Goal: Transaction & Acquisition: Purchase product/service

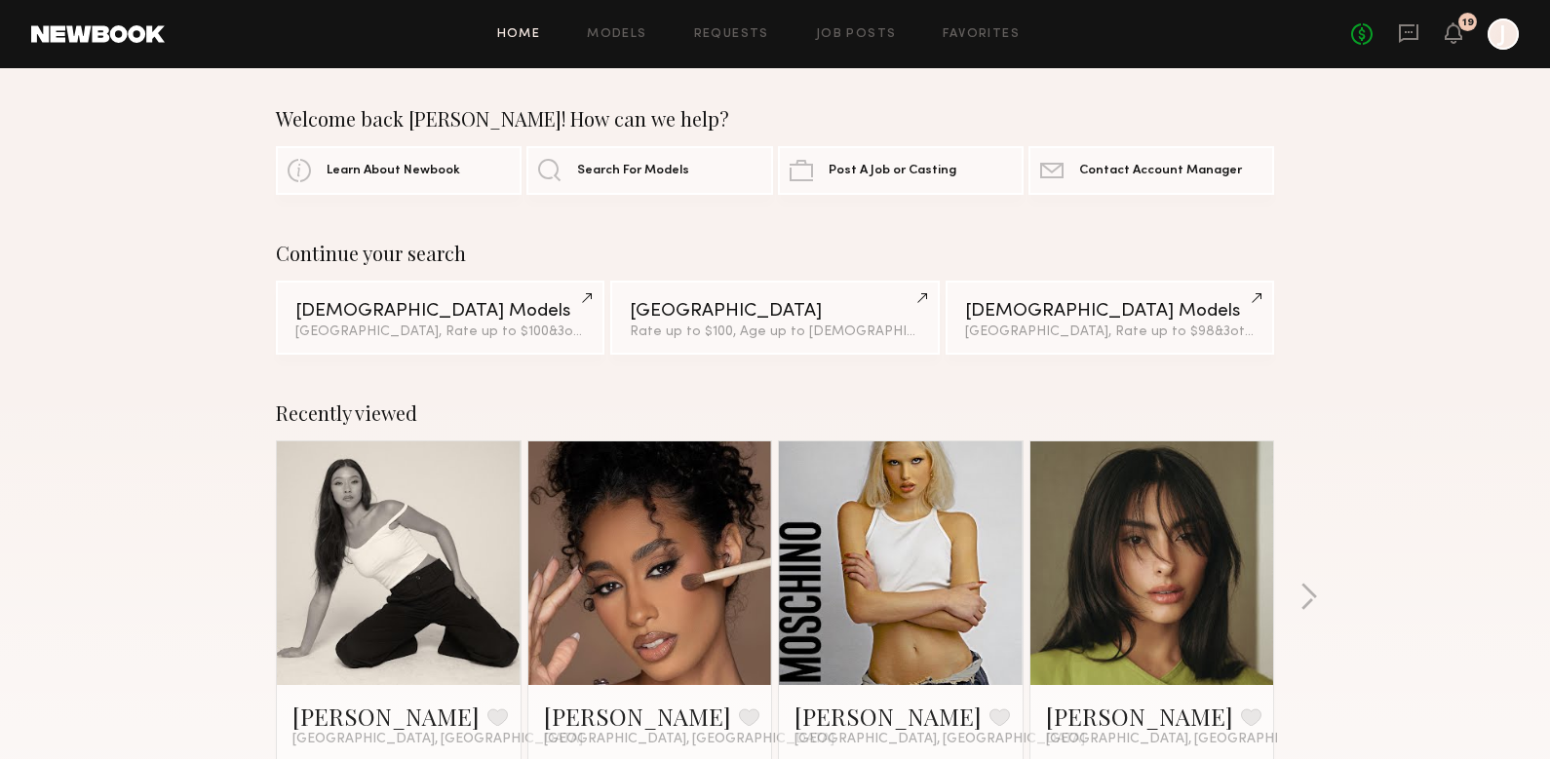
click at [560, 173] on link "Search For Models" at bounding box center [649, 169] width 246 height 49
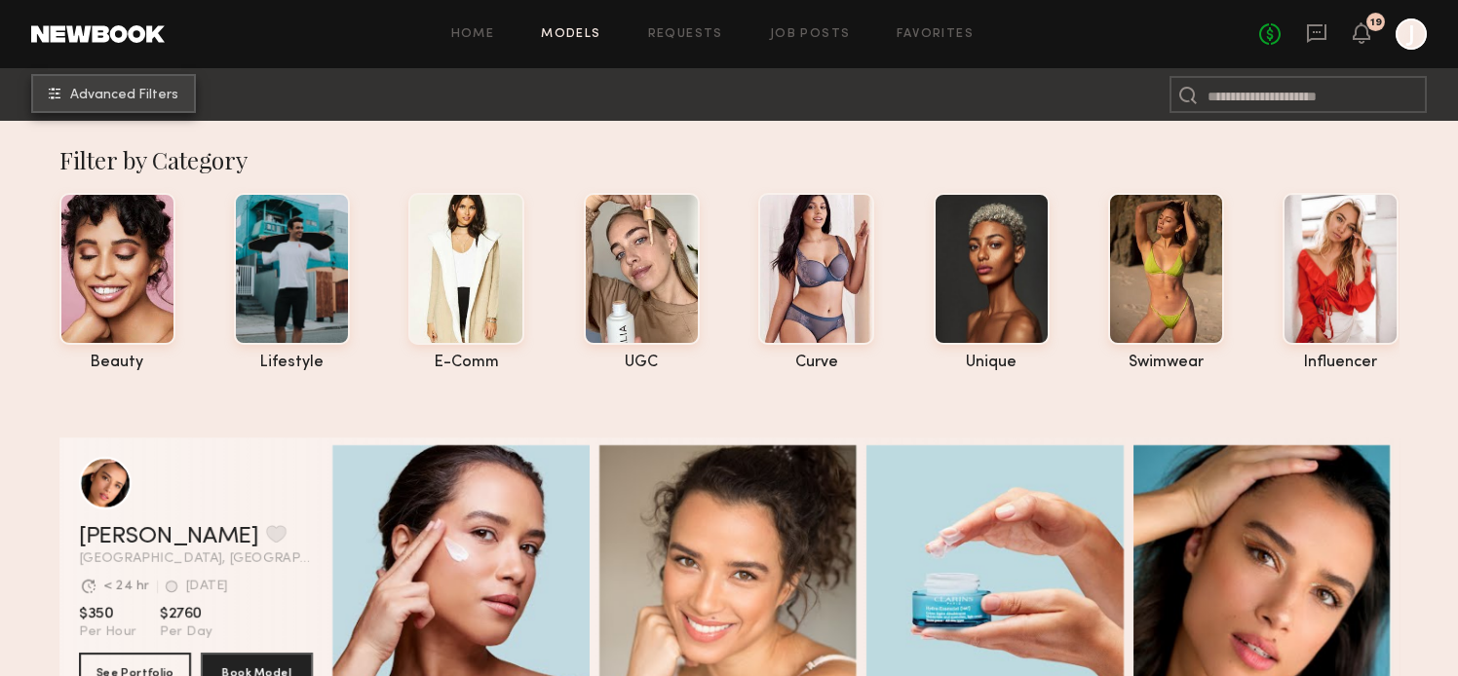
click at [144, 98] on span "Advanced Filters" at bounding box center [124, 96] width 108 height 14
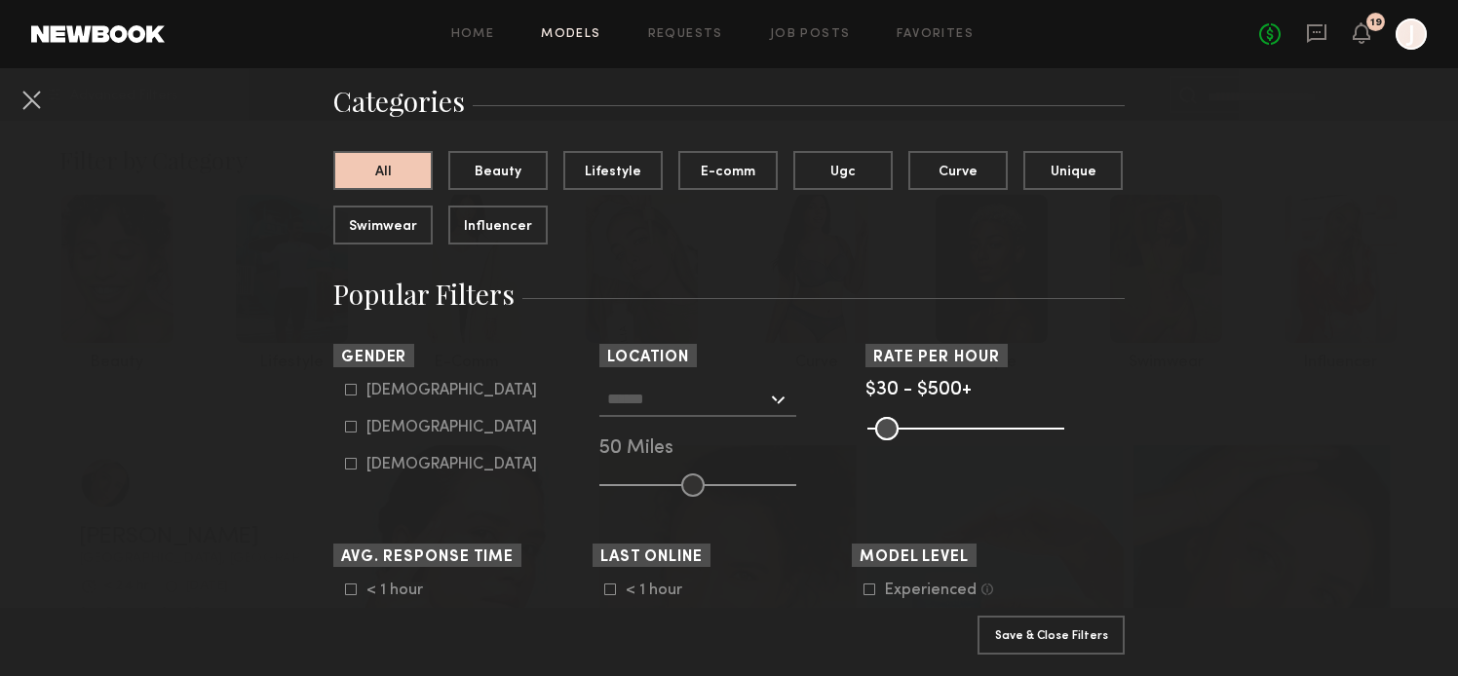
scroll to position [152, 0]
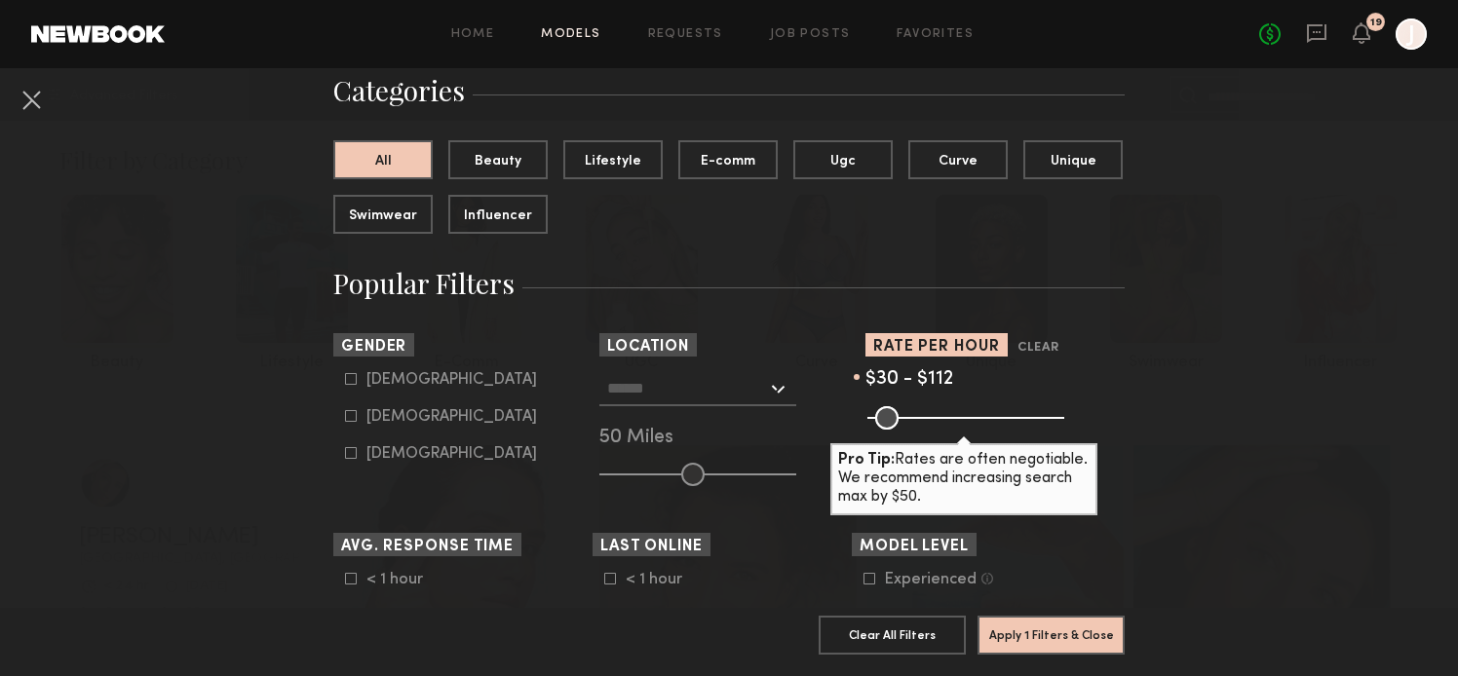
drag, startPoint x: 1045, startPoint y: 425, endPoint x: 908, endPoint y: 439, distance: 137.1
type input "***"
click at [908, 430] on input "range" at bounding box center [966, 417] width 197 height 23
click at [379, 420] on div "Female" at bounding box center [451, 417] width 171 height 12
type input "**"
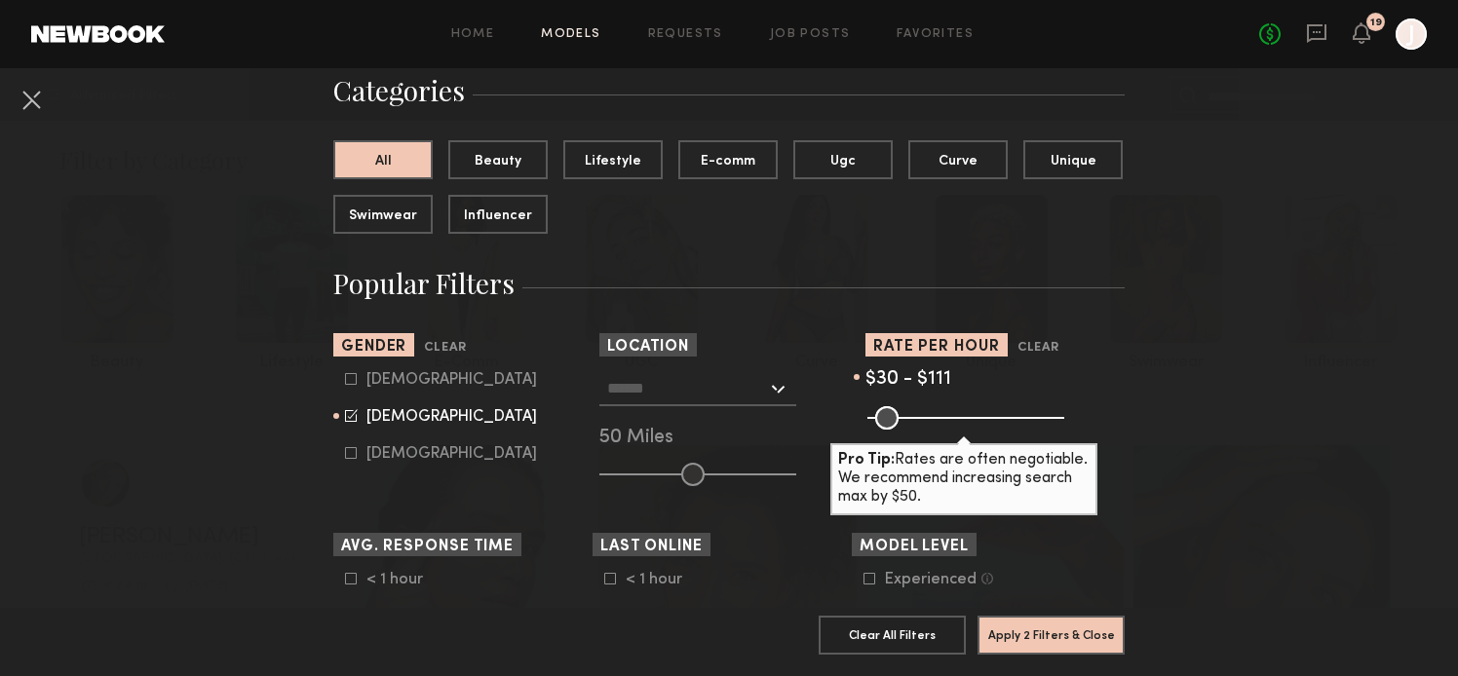
click at [696, 396] on input "text" at bounding box center [687, 387] width 160 height 33
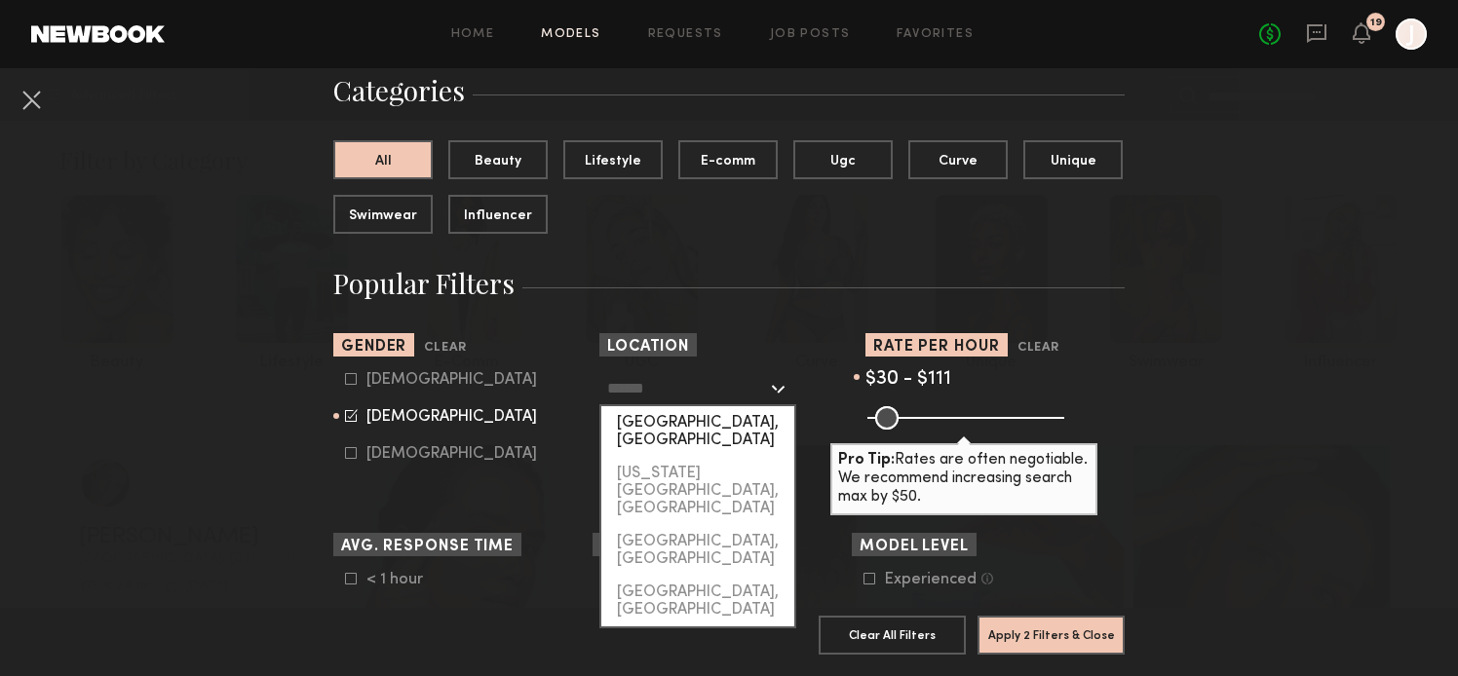
click at [691, 431] on div "Los Angeles, CA" at bounding box center [697, 431] width 193 height 51
type input "**********"
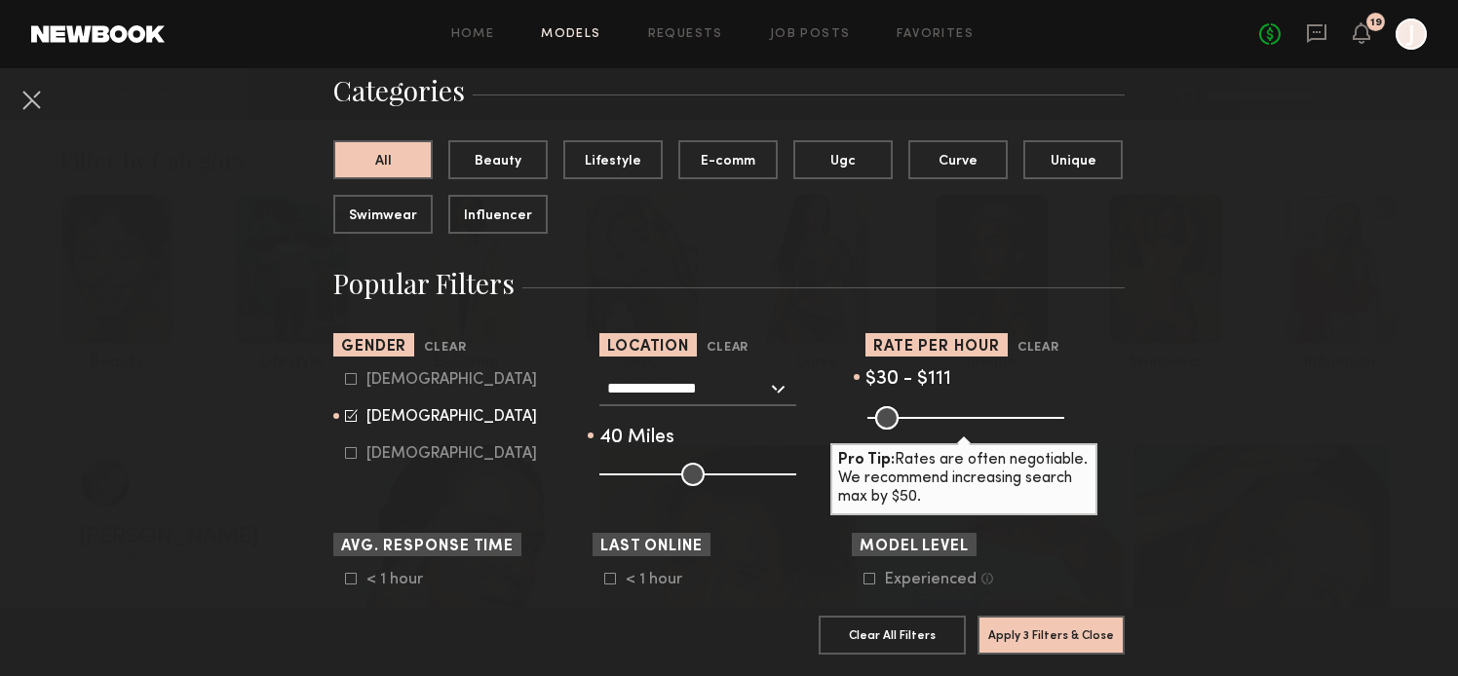
type input "**"
click at [673, 480] on input "range" at bounding box center [697, 474] width 197 height 23
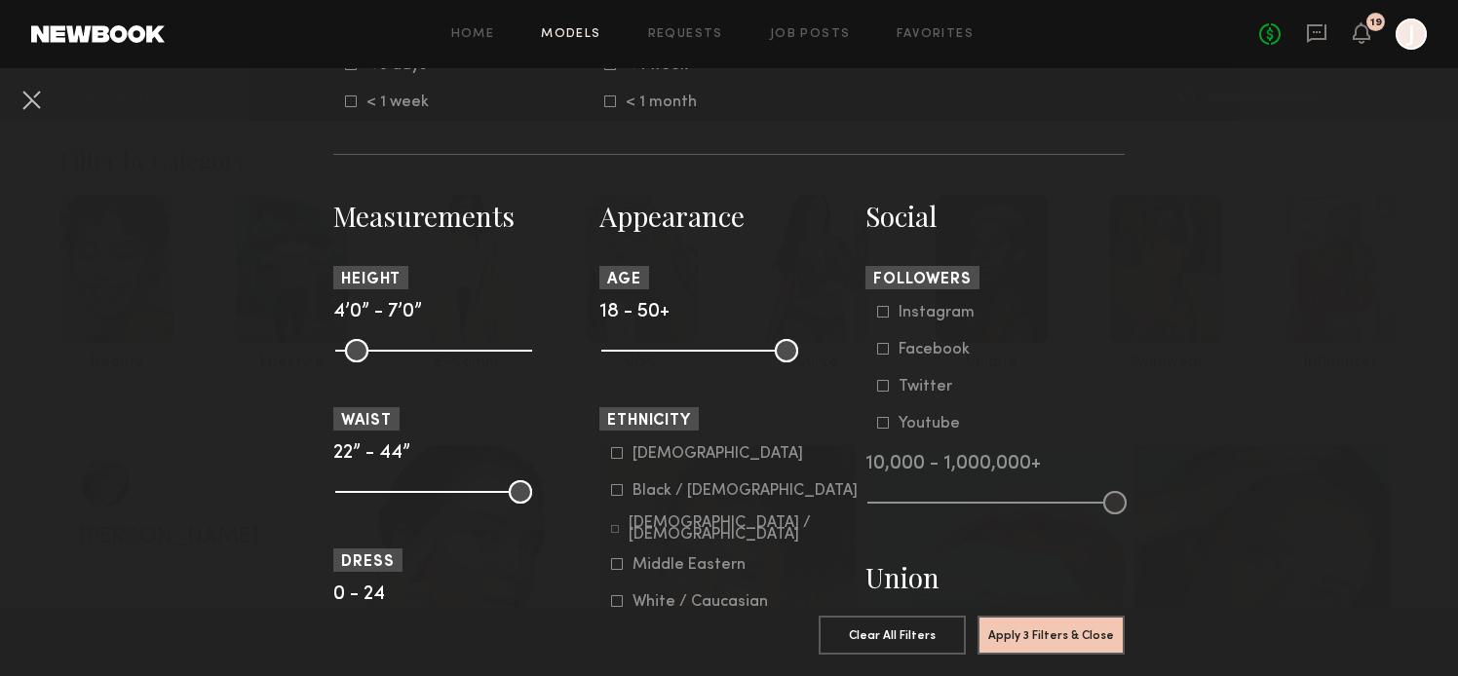
scroll to position [747, 0]
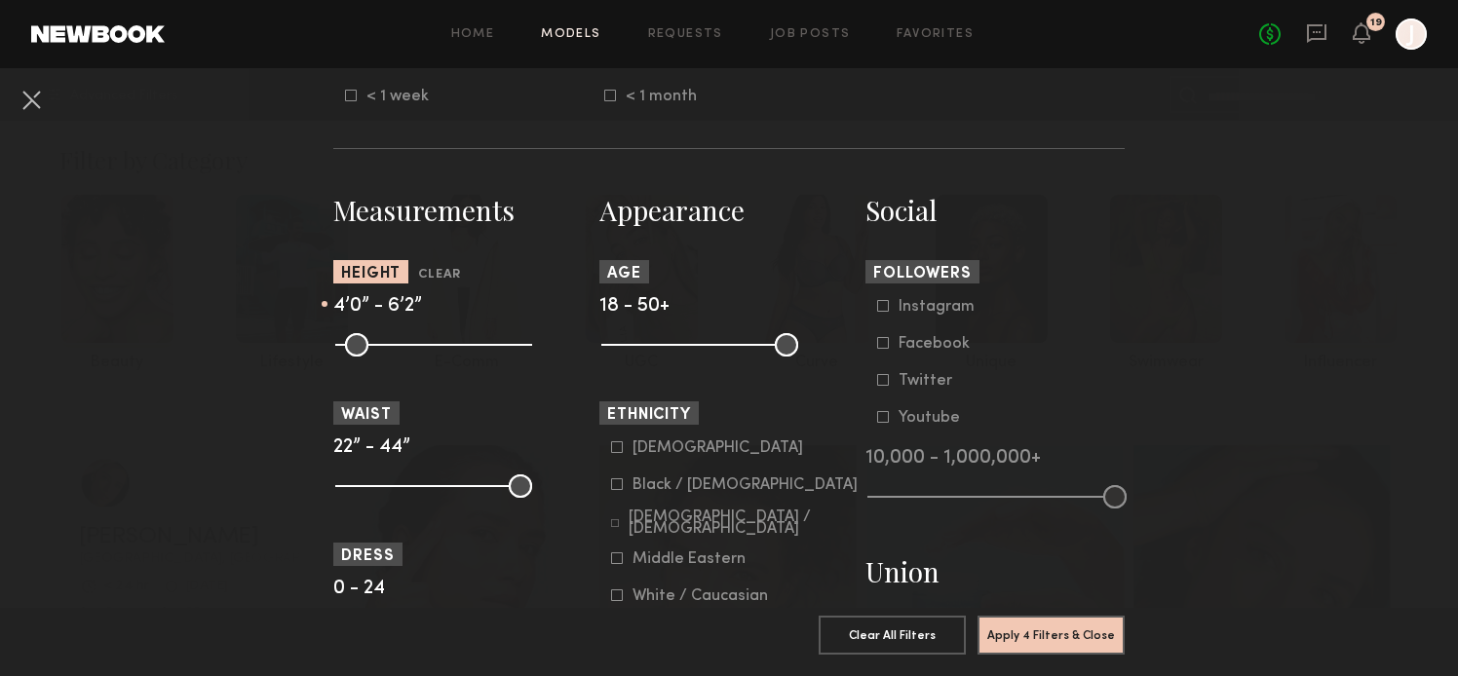
drag, startPoint x: 523, startPoint y: 350, endPoint x: 471, endPoint y: 348, distance: 52.7
type input "**"
click at [471, 348] on input "range" at bounding box center [433, 344] width 197 height 23
type input "**"
drag, startPoint x: 353, startPoint y: 345, endPoint x: 447, endPoint y: 349, distance: 94.6
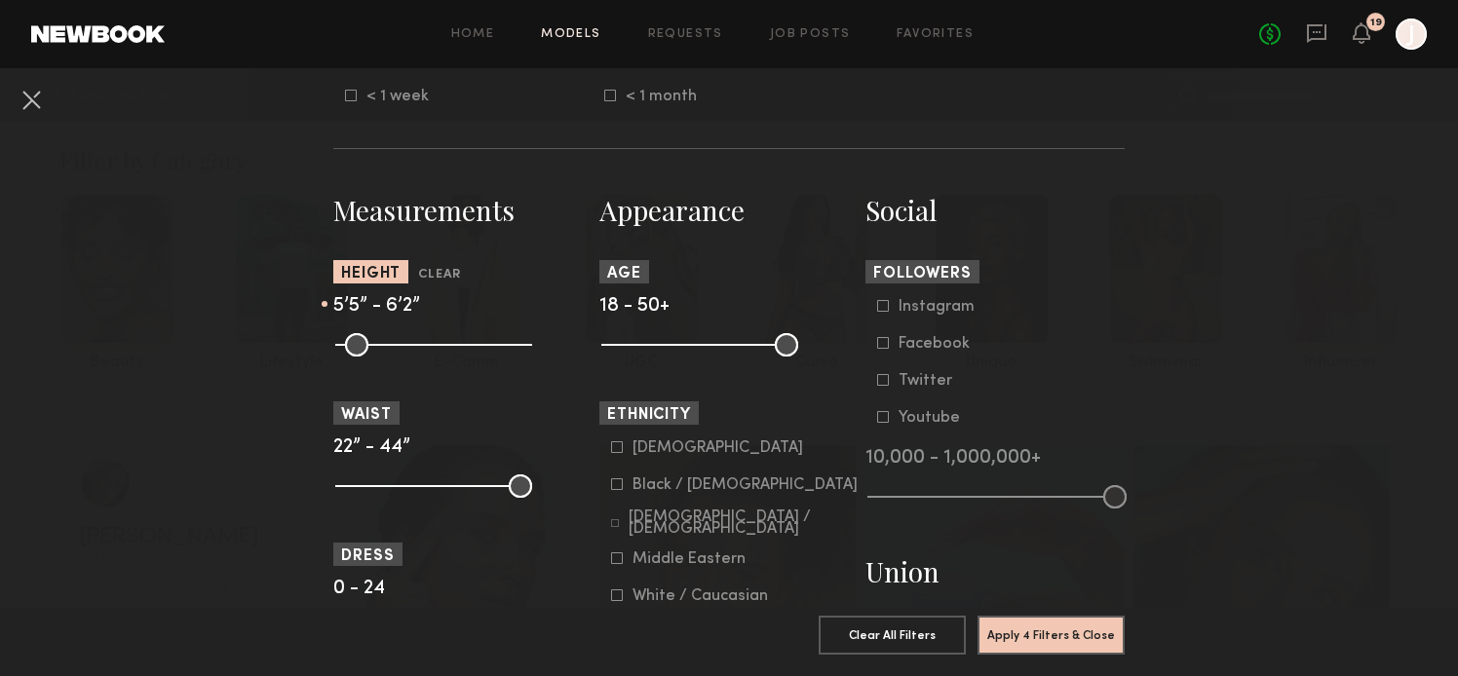
click at [427, 349] on input "range" at bounding box center [433, 344] width 197 height 23
type input "**"
click at [468, 354] on input "range" at bounding box center [433, 344] width 197 height 23
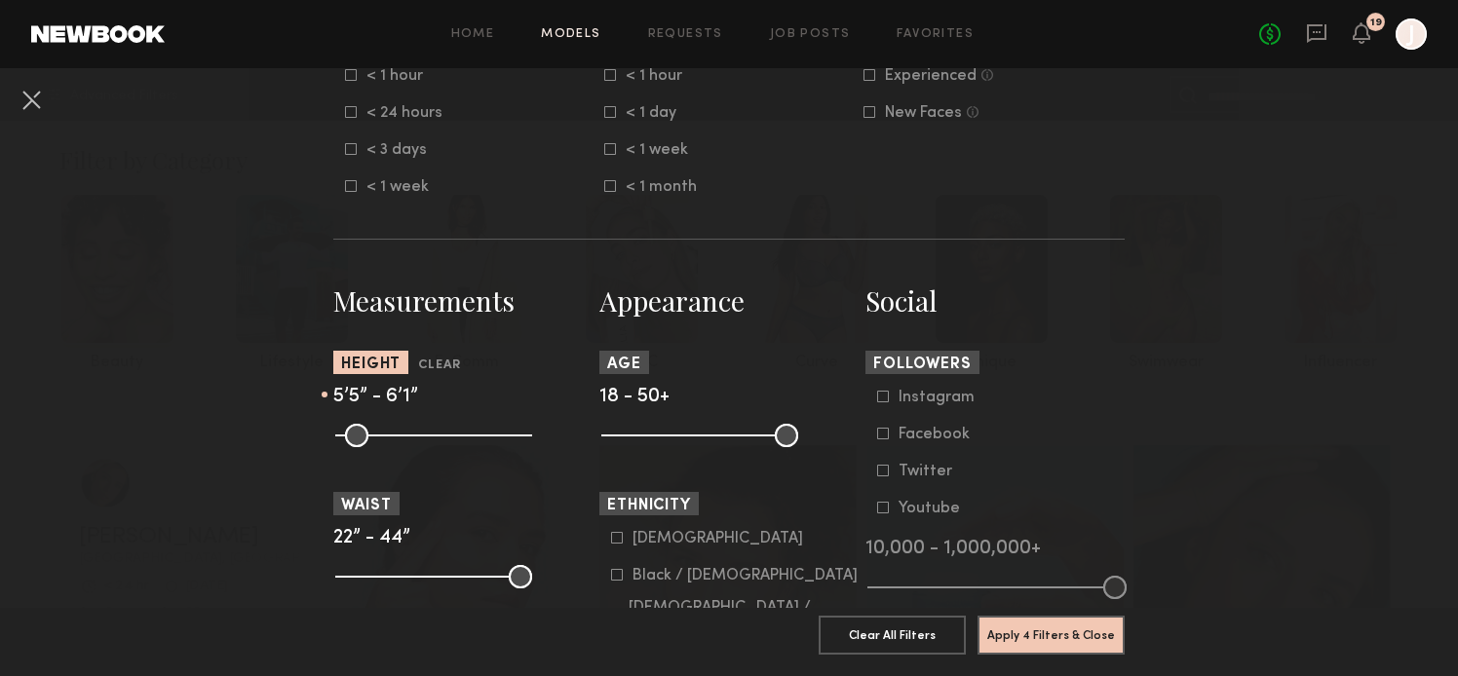
scroll to position [646, 0]
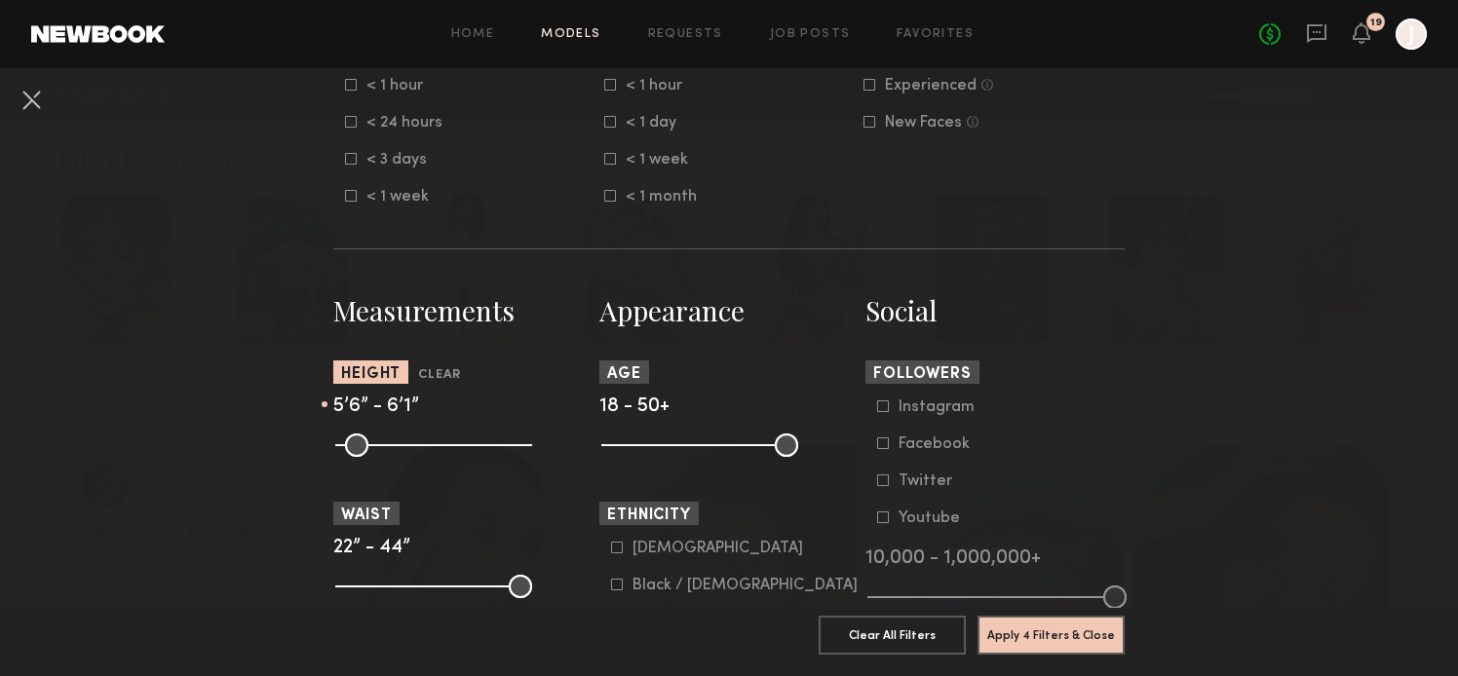
type input "**"
click at [434, 447] on input "range" at bounding box center [433, 445] width 197 height 23
drag, startPoint x: 1060, startPoint y: 629, endPoint x: 375, endPoint y: 397, distance: 722.5
click at [1059, 628] on button "Apply 4 Filters & Close" at bounding box center [1051, 634] width 147 height 39
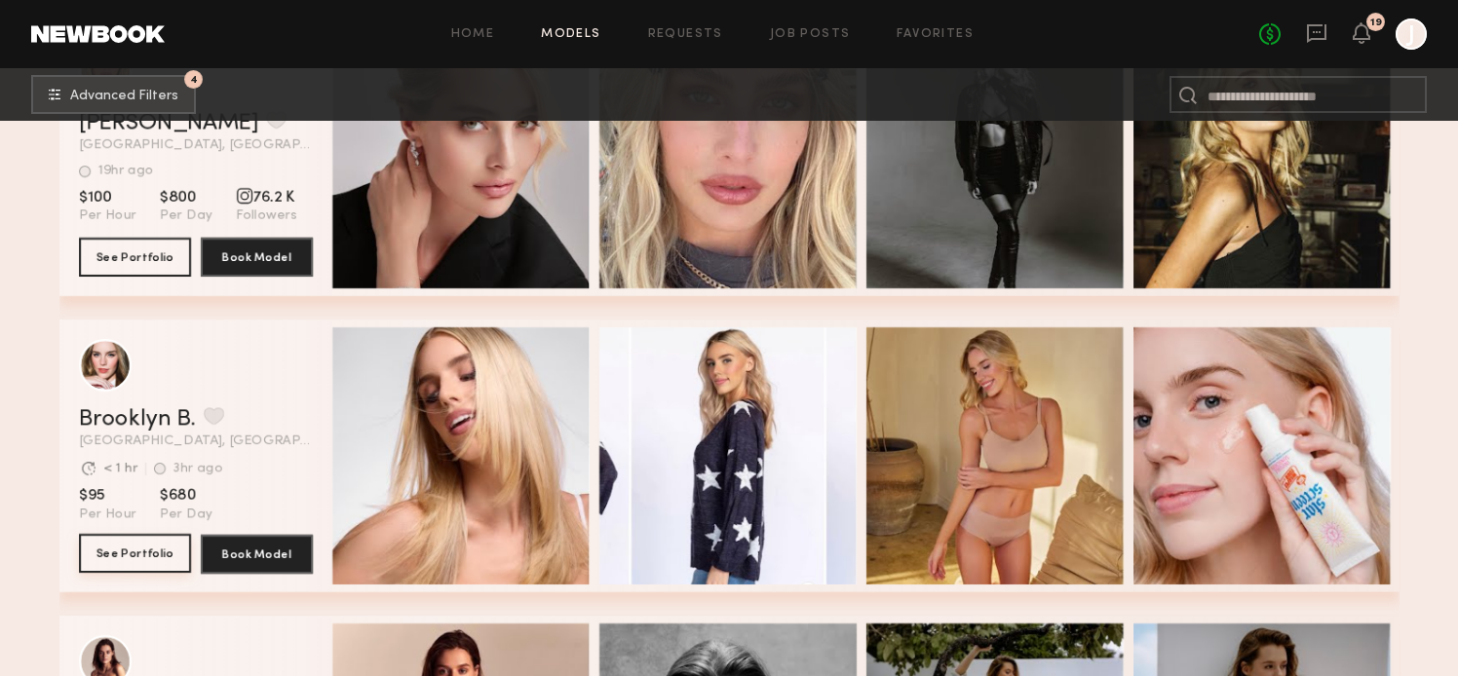
click at [151, 553] on button "See Portfolio" at bounding box center [135, 553] width 112 height 39
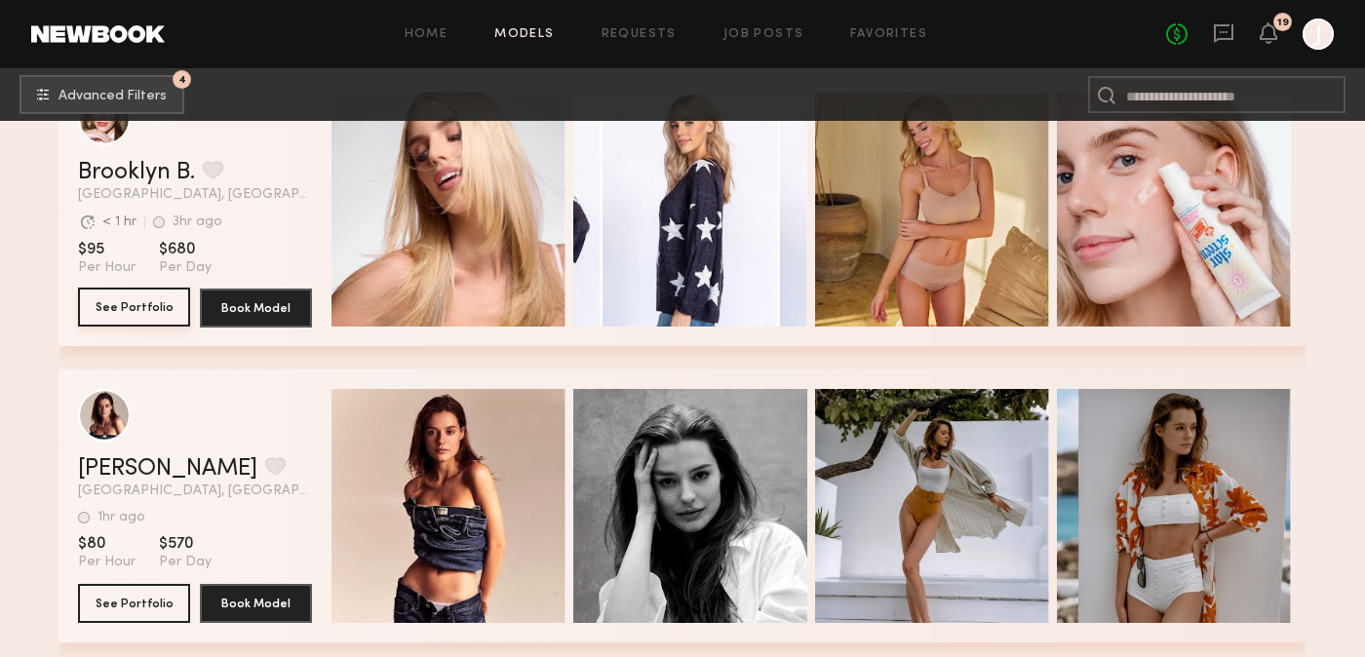
scroll to position [2165, 0]
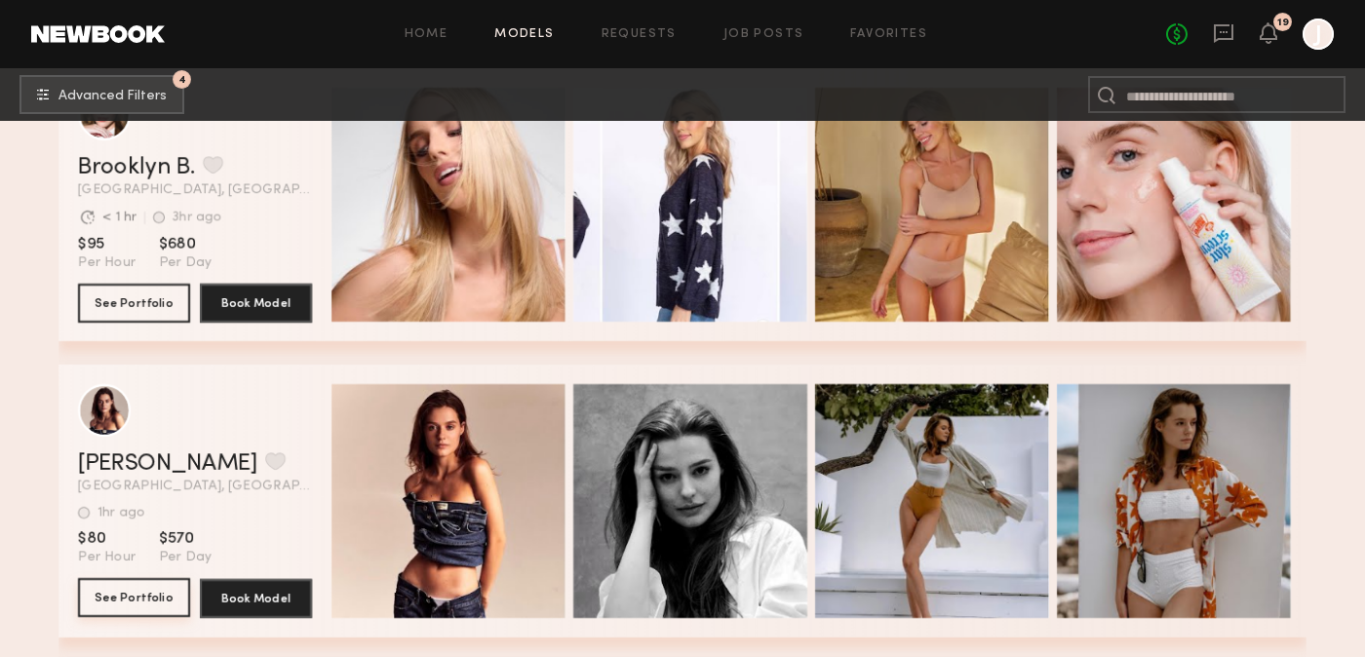
click at [143, 590] on button "See Portfolio" at bounding box center [134, 597] width 112 height 39
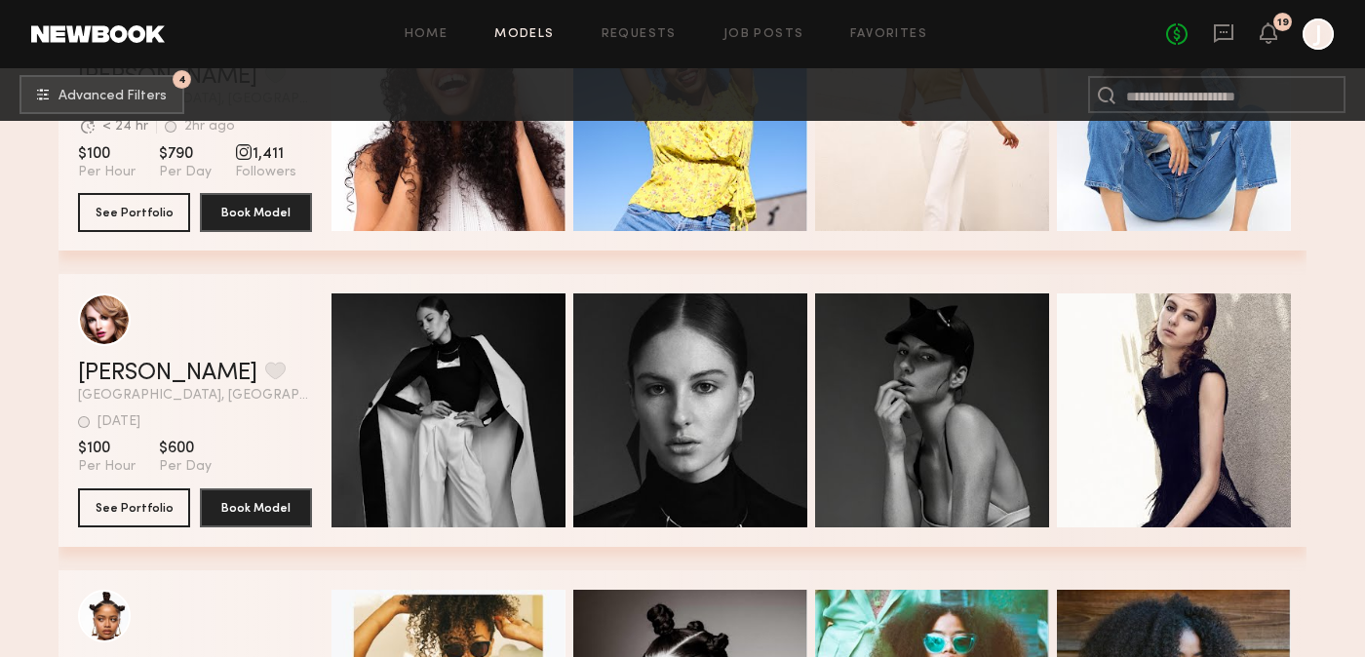
scroll to position [4331, 0]
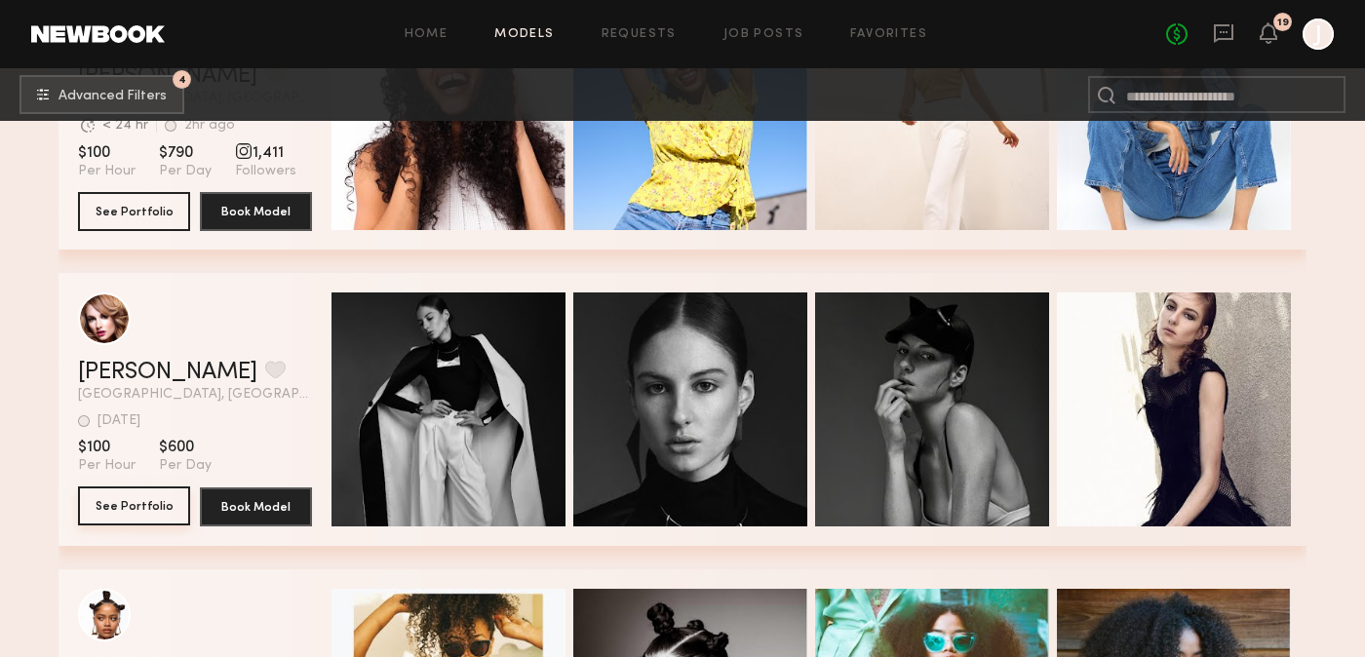
click at [161, 496] on button "See Portfolio" at bounding box center [134, 505] width 112 height 39
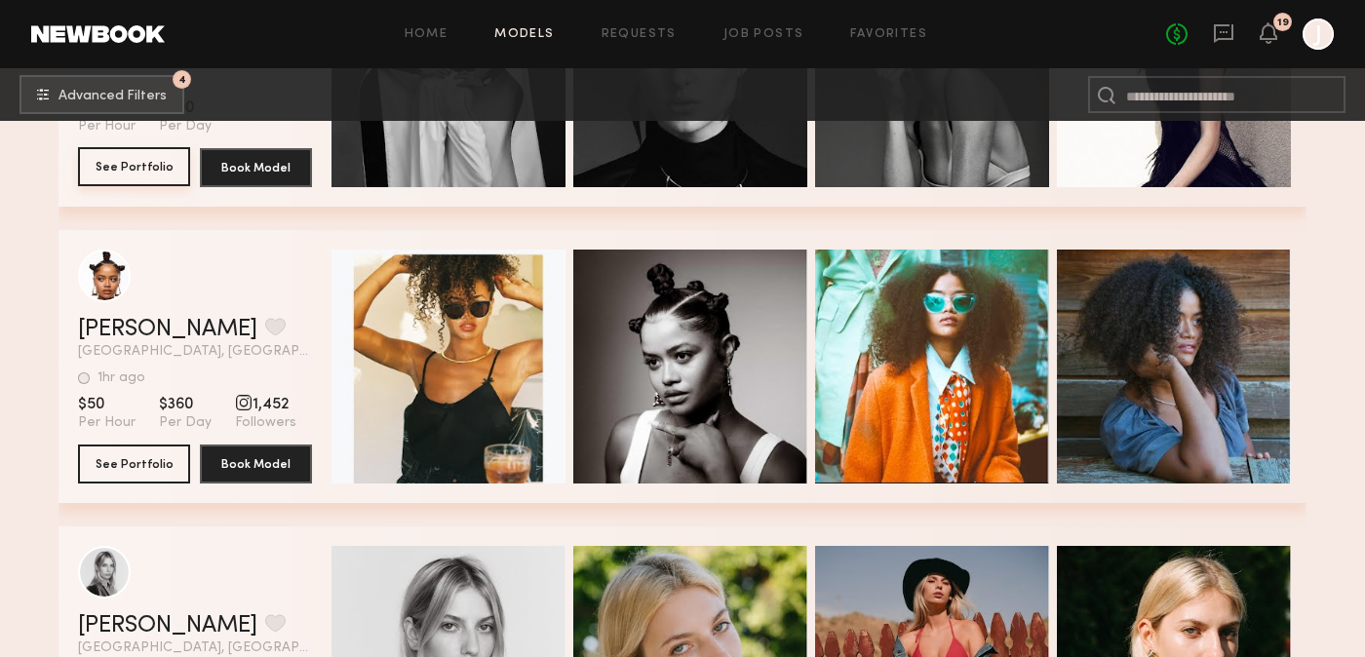
scroll to position [4663, 0]
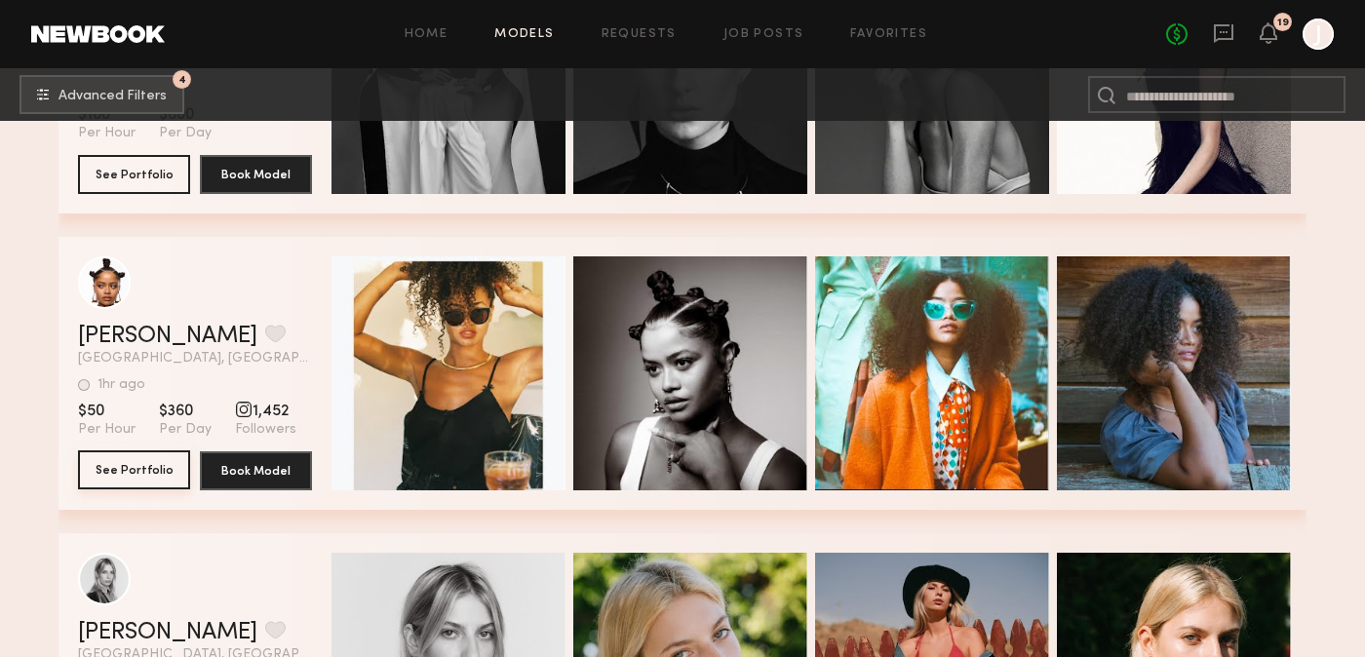
click at [123, 478] on button "See Portfolio" at bounding box center [134, 469] width 112 height 39
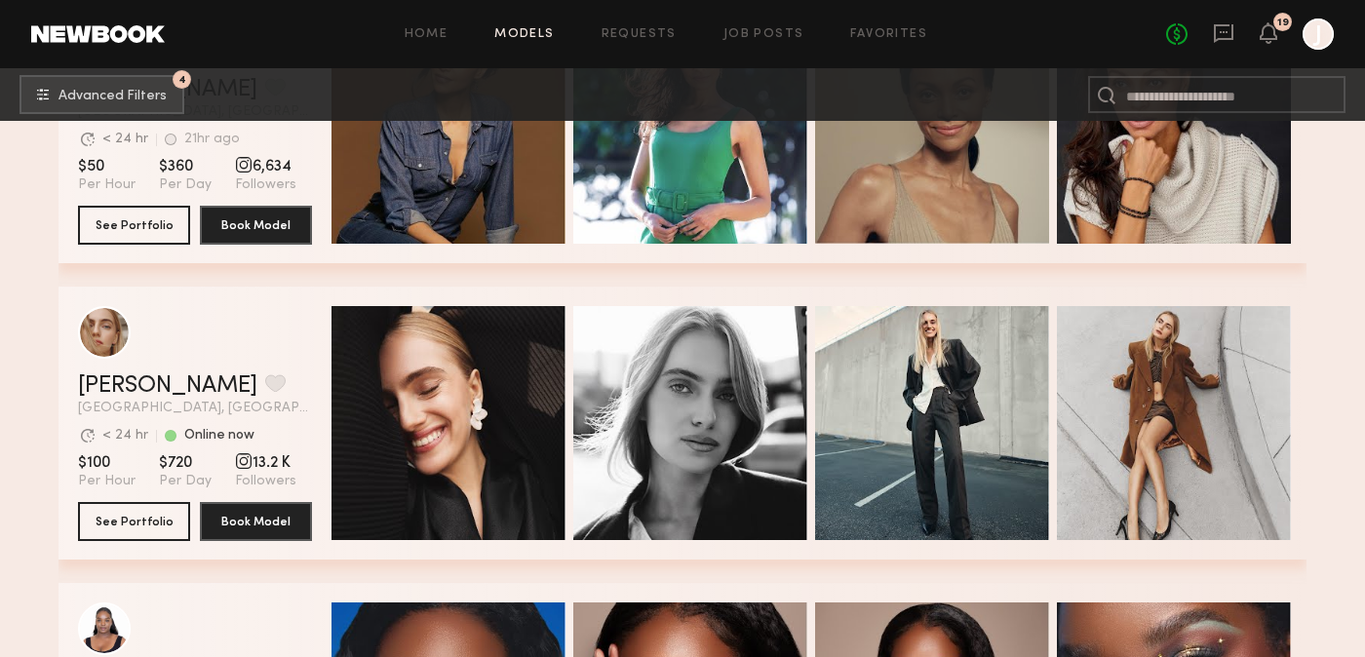
scroll to position [5801, 0]
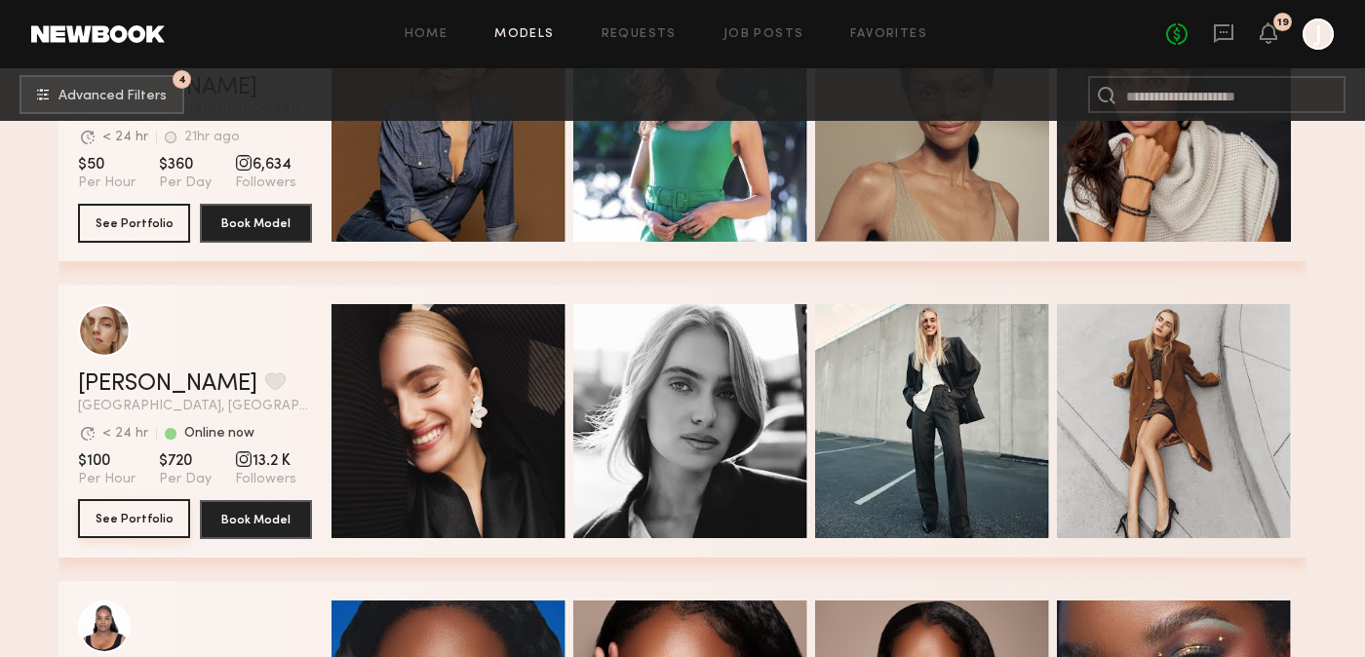
click at [133, 515] on button "See Portfolio" at bounding box center [134, 518] width 112 height 39
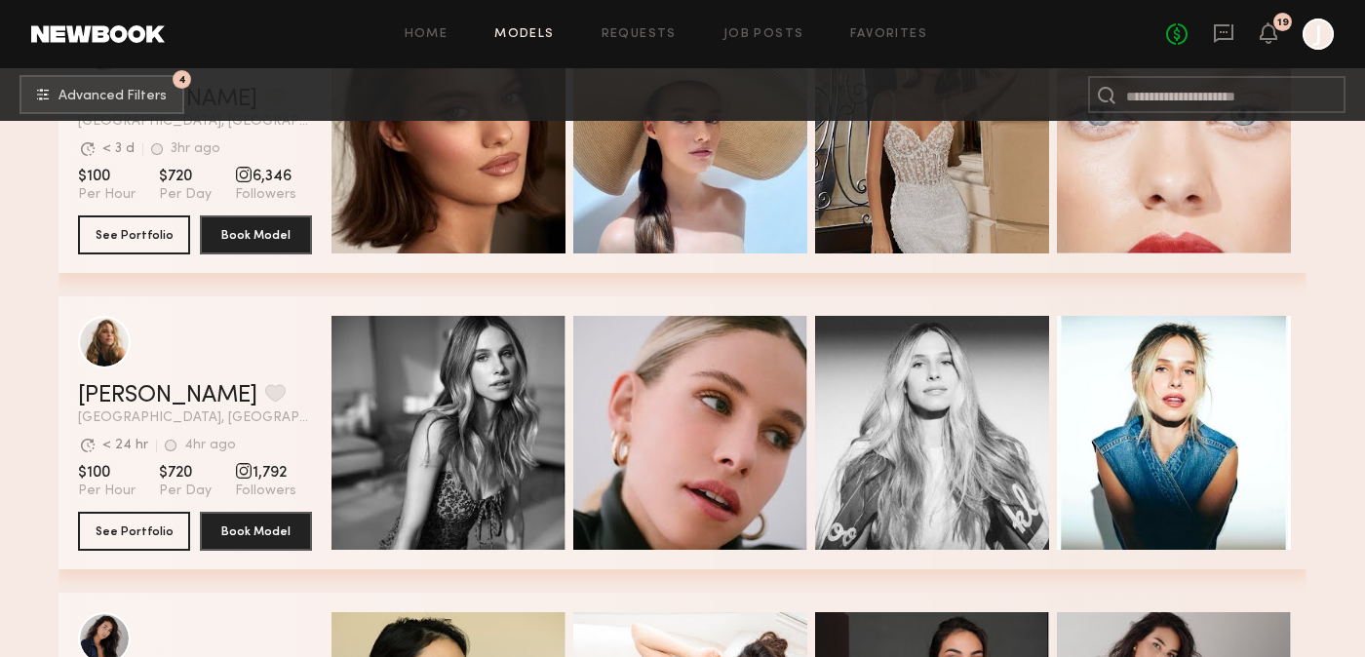
scroll to position [8658, 0]
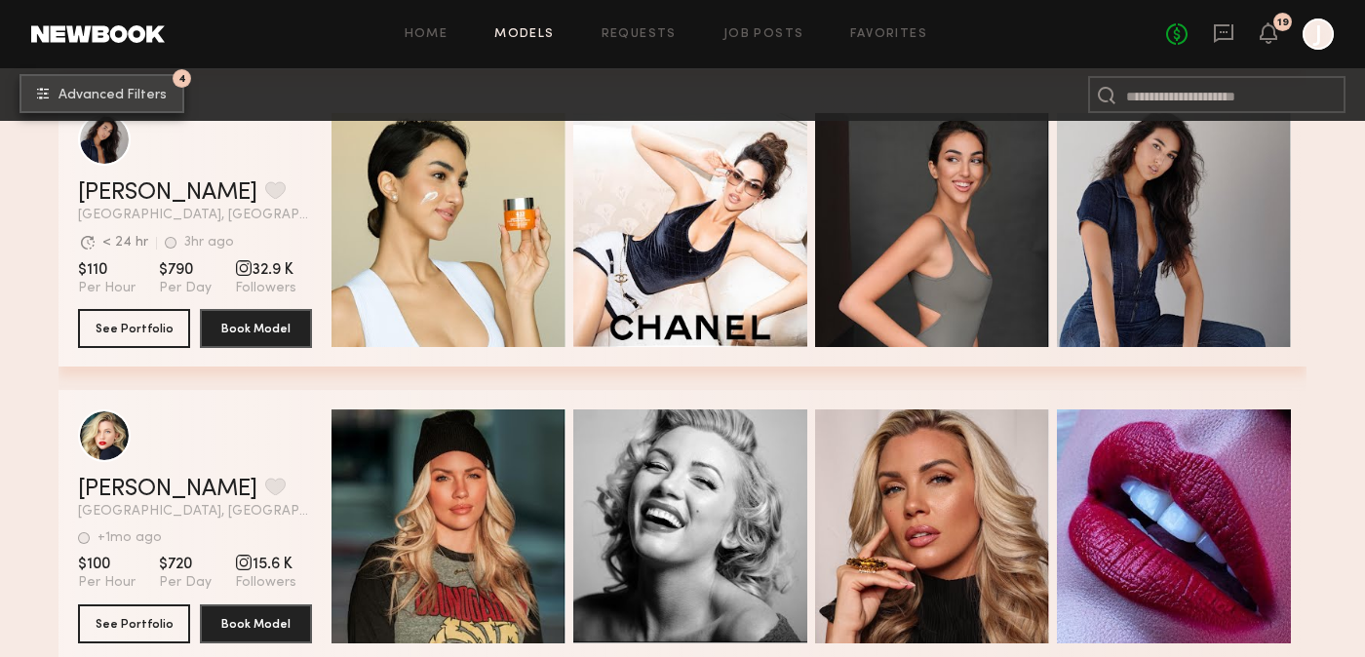
click at [119, 96] on span "Advanced Filters" at bounding box center [112, 96] width 108 height 14
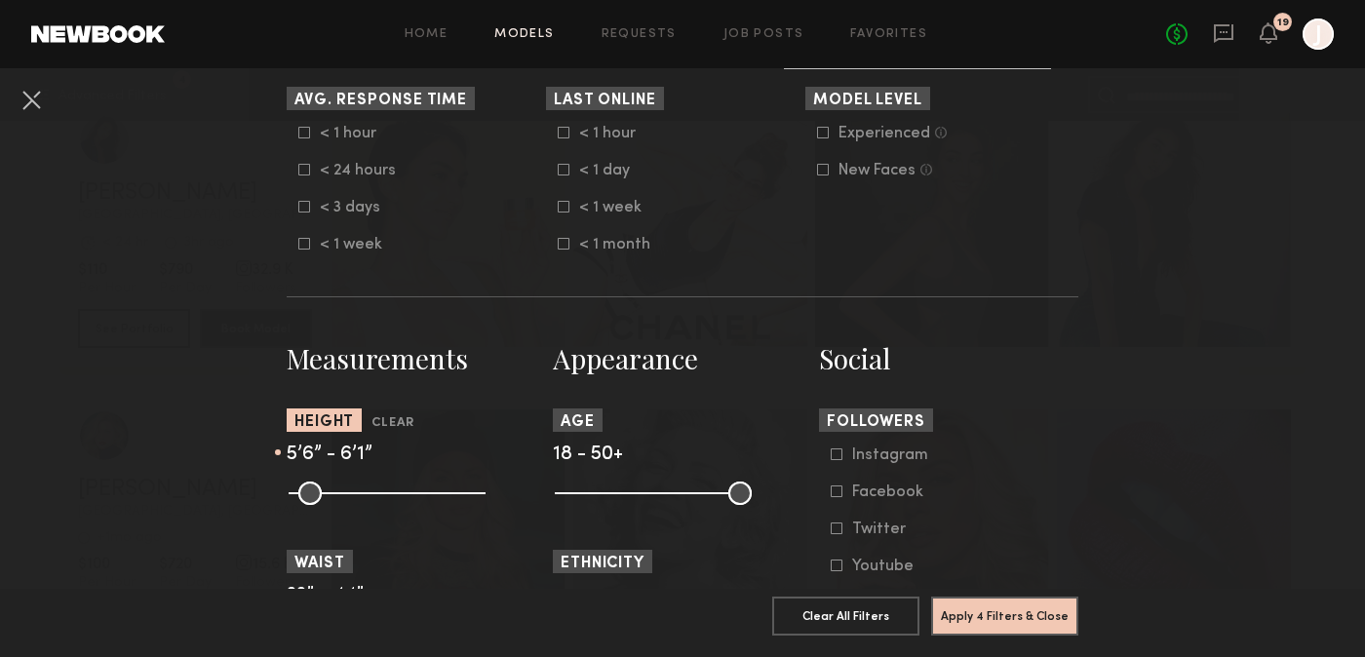
scroll to position [661, 0]
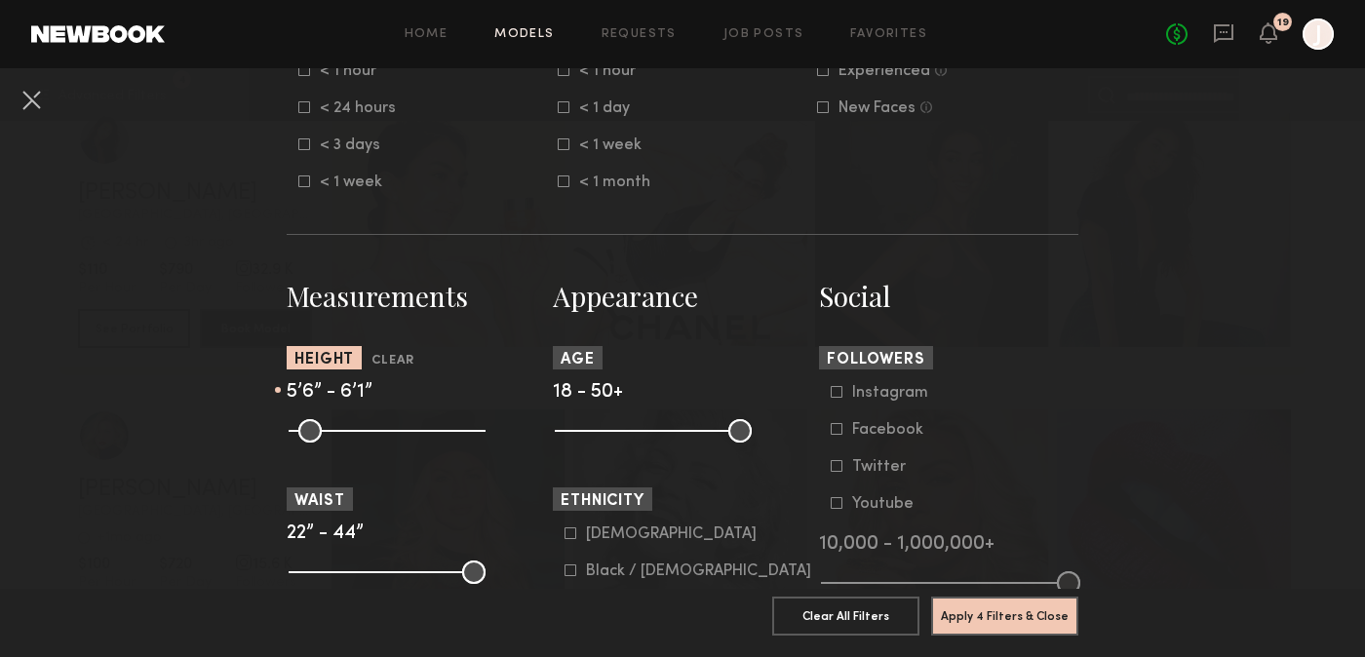
click at [422, 433] on input "range" at bounding box center [387, 430] width 197 height 23
drag, startPoint x: 385, startPoint y: 432, endPoint x: 395, endPoint y: 434, distance: 9.9
type input "**"
click at [395, 434] on input "range" at bounding box center [387, 430] width 197 height 23
type input "**"
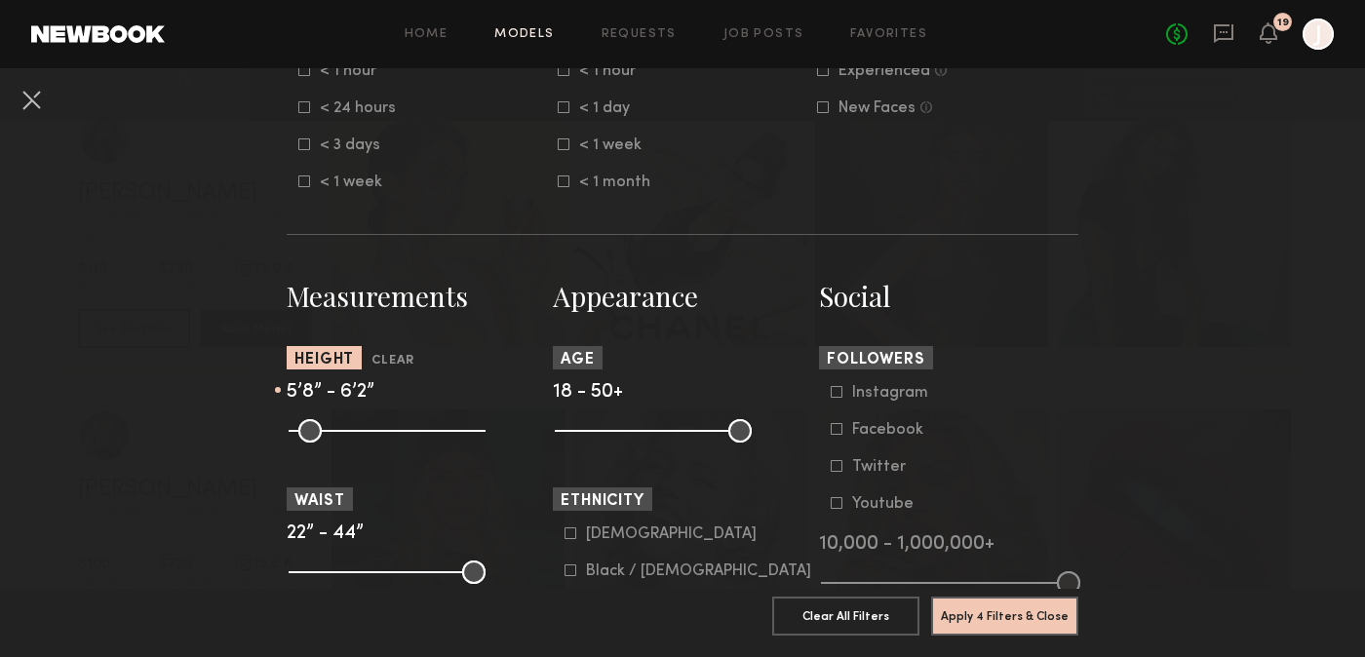
click at [423, 433] on input "range" at bounding box center [387, 430] width 197 height 23
drag, startPoint x: 1031, startPoint y: 609, endPoint x: 474, endPoint y: 395, distance: 597.4
click at [1031, 609] on button "Apply 4 Filters & Close" at bounding box center [1004, 615] width 147 height 39
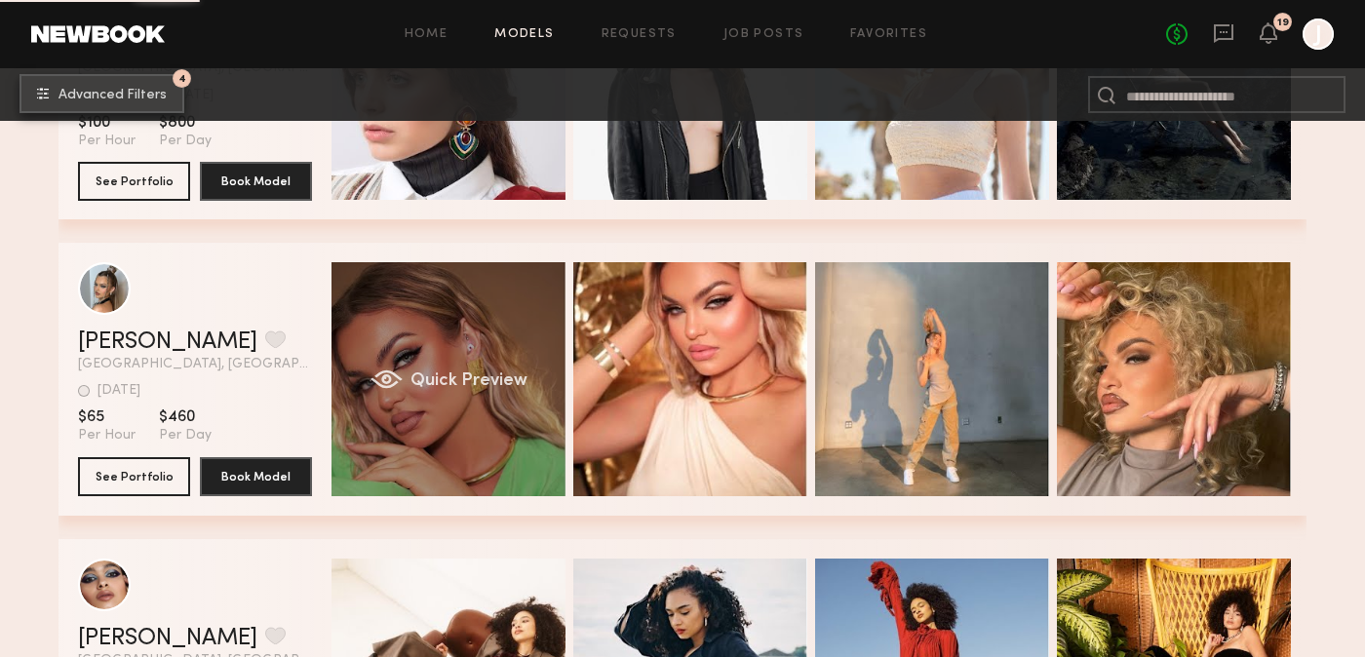
scroll to position [6960, 0]
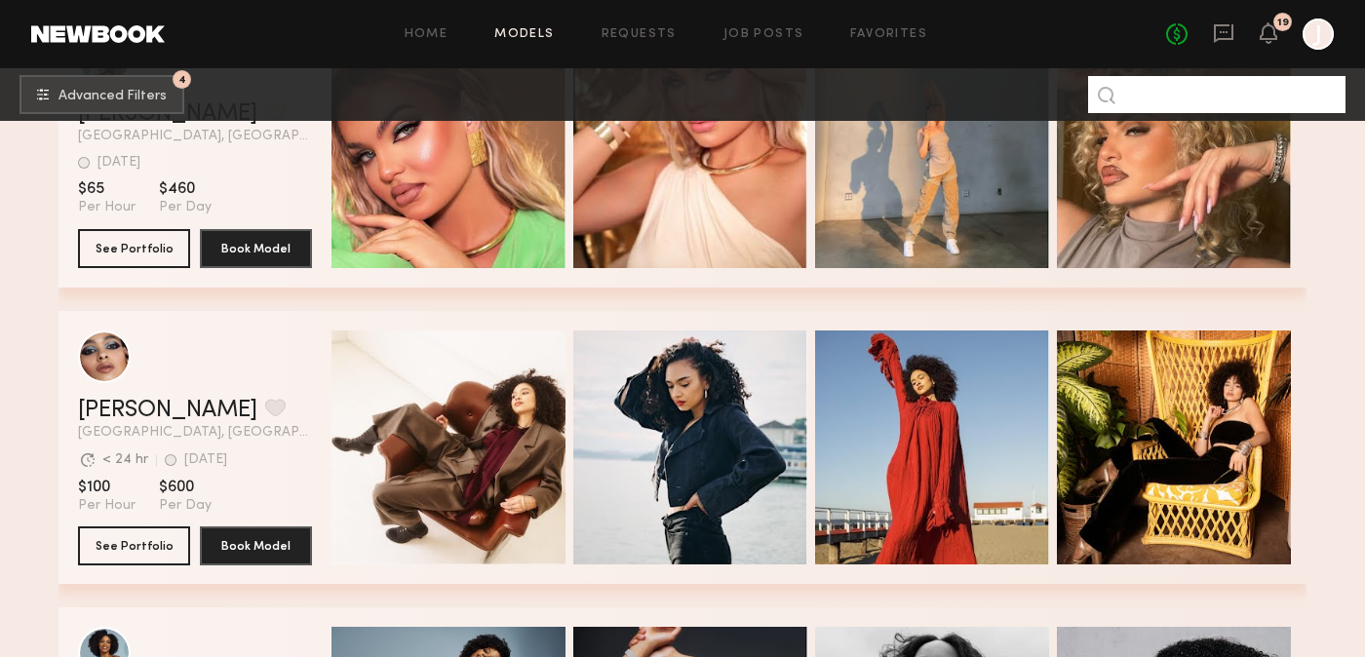
click at [1260, 103] on input at bounding box center [1216, 94] width 257 height 37
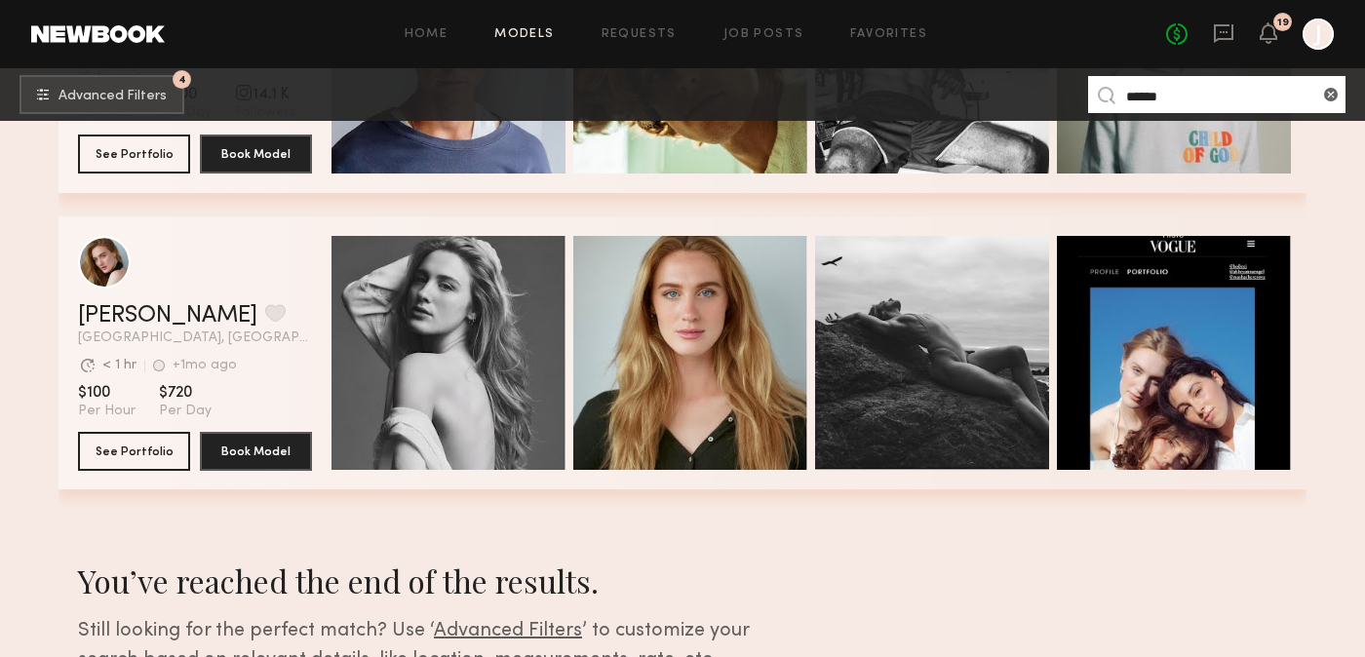
scroll to position [546, 0]
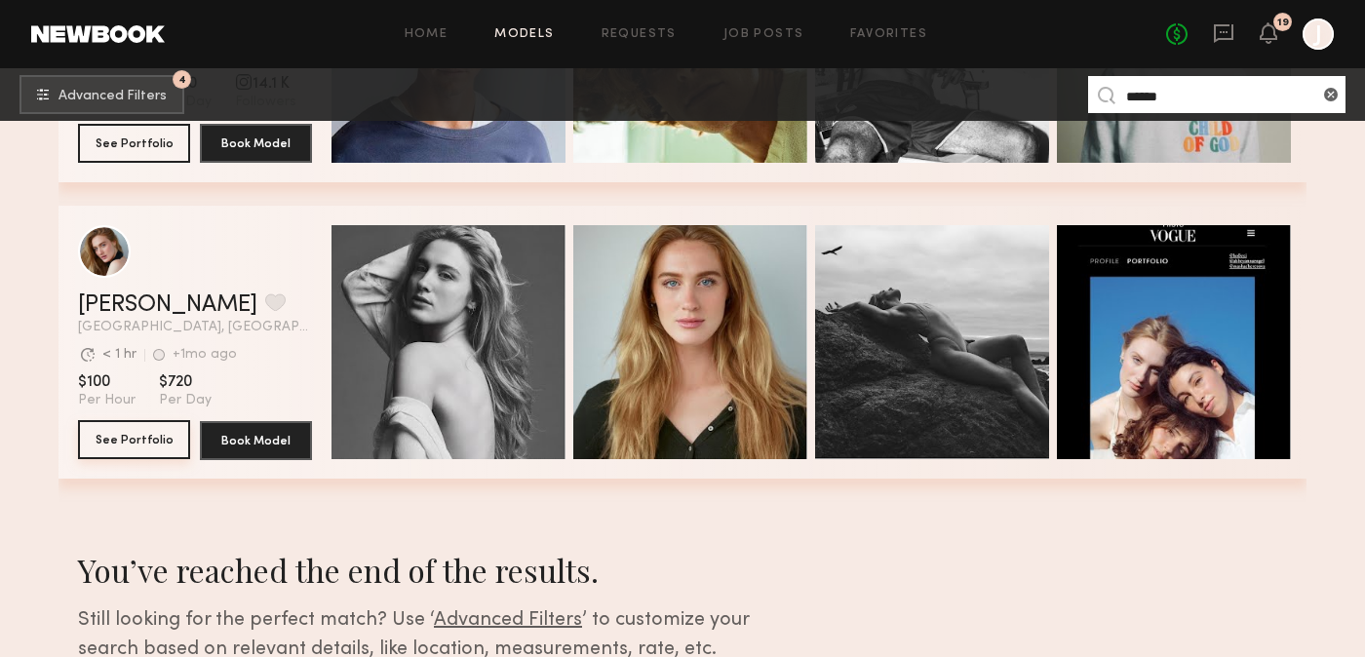
type input "******"
click at [142, 434] on button "See Portfolio" at bounding box center [134, 439] width 112 height 39
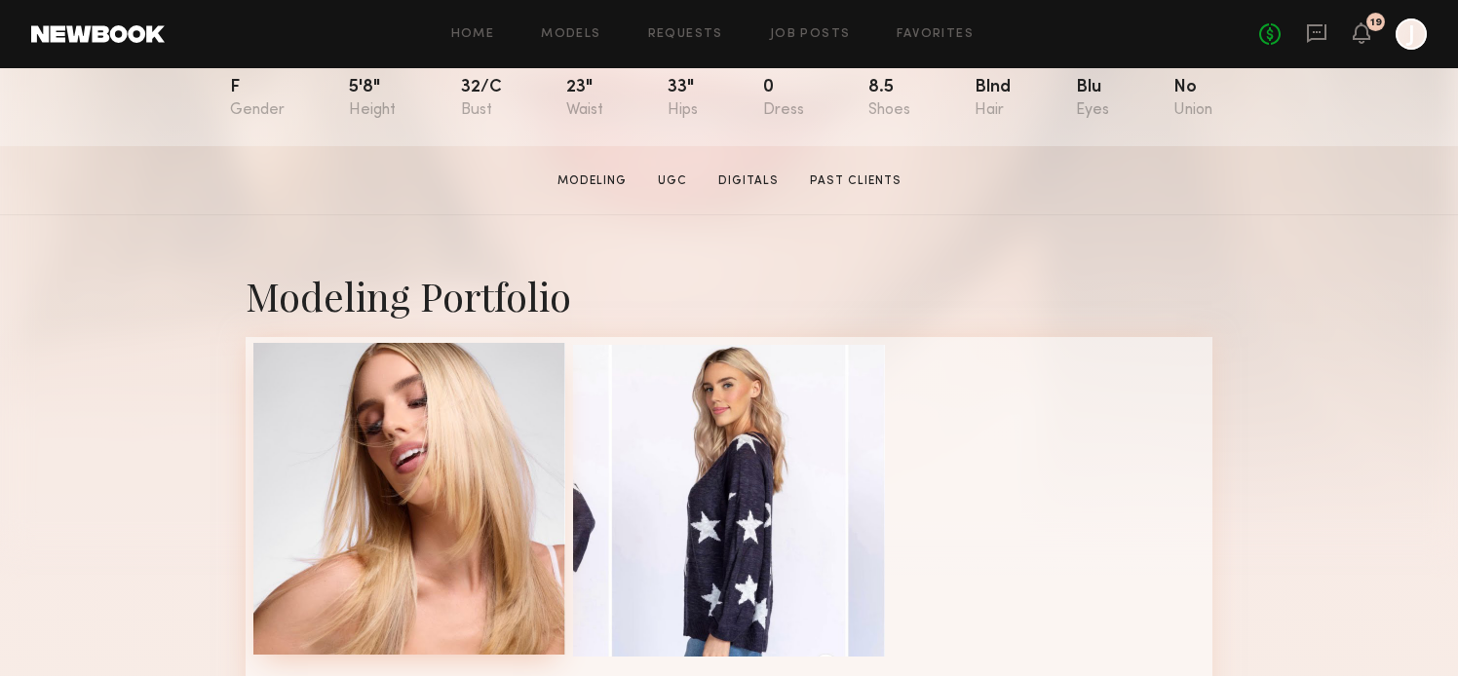
scroll to position [437, 0]
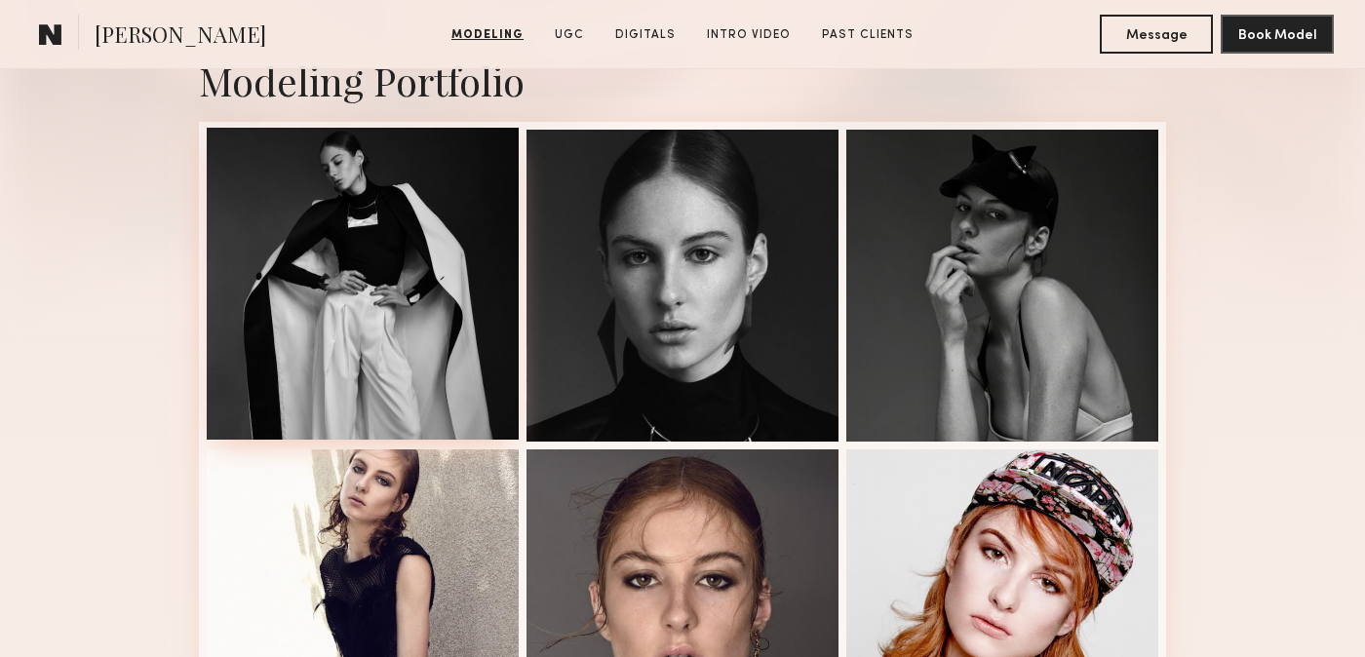
scroll to position [589, 0]
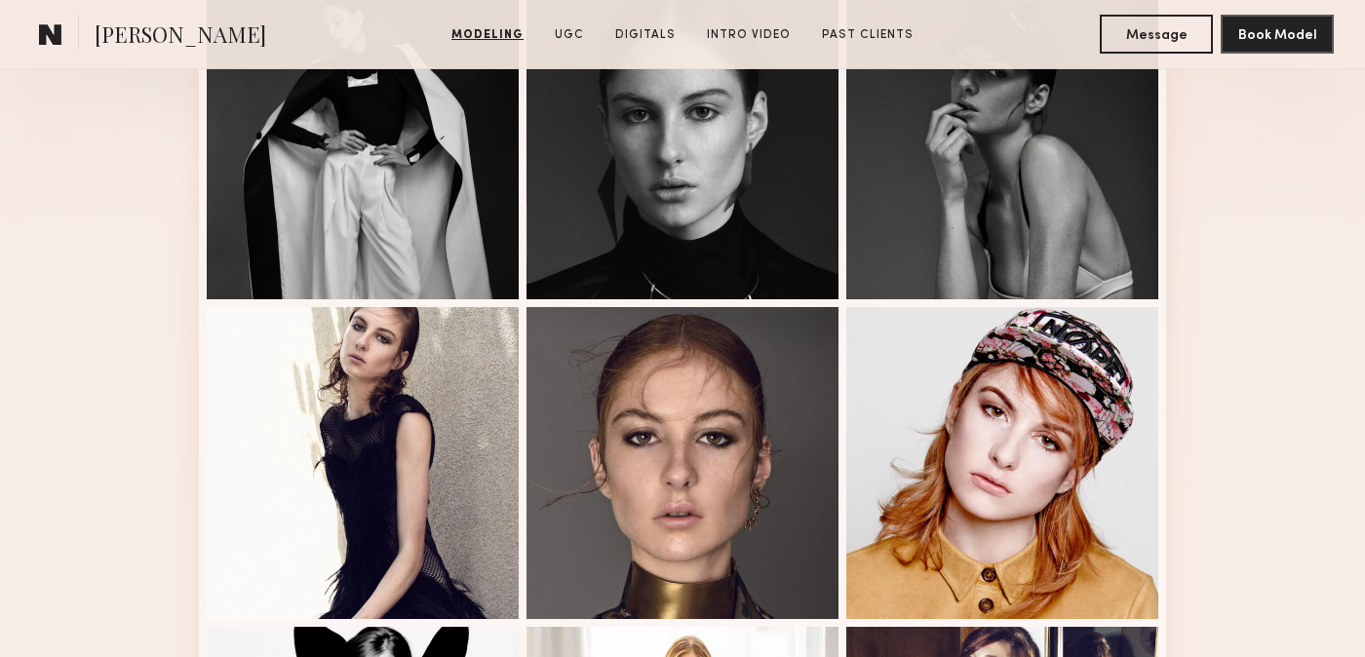
click at [82, 439] on div "Modeling Portfolio View More" at bounding box center [682, 617] width 1365 height 1518
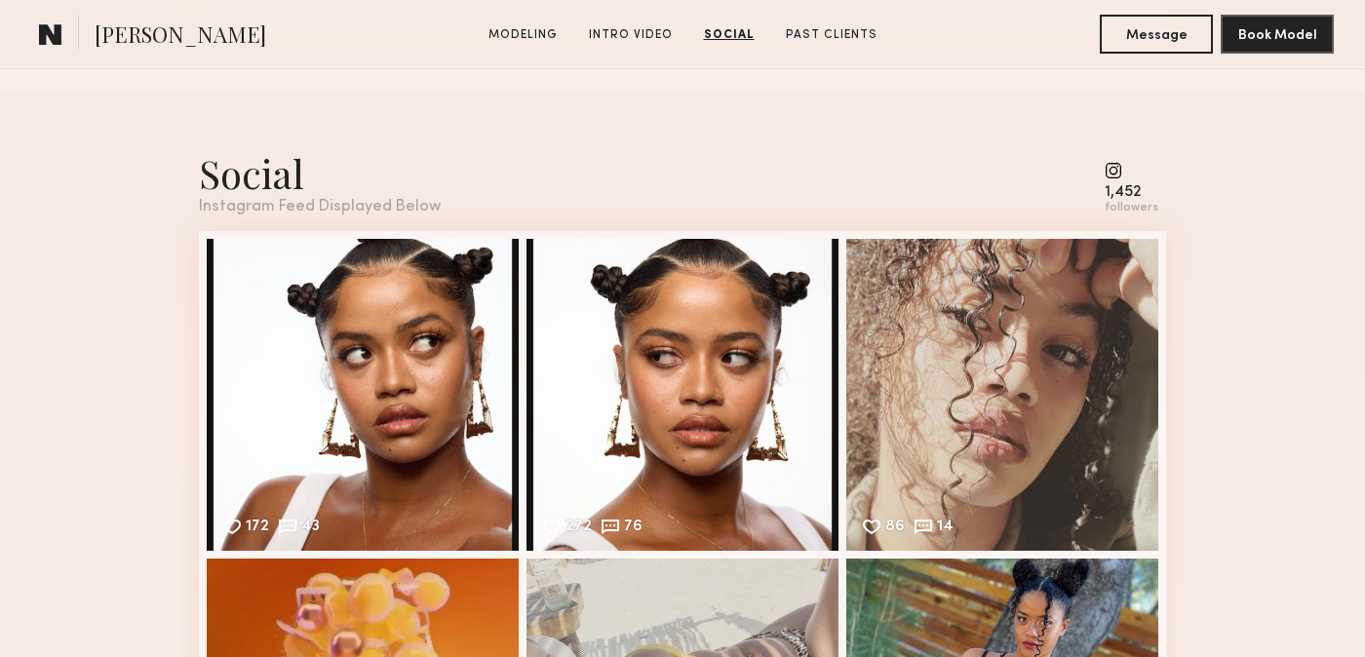
scroll to position [2653, 0]
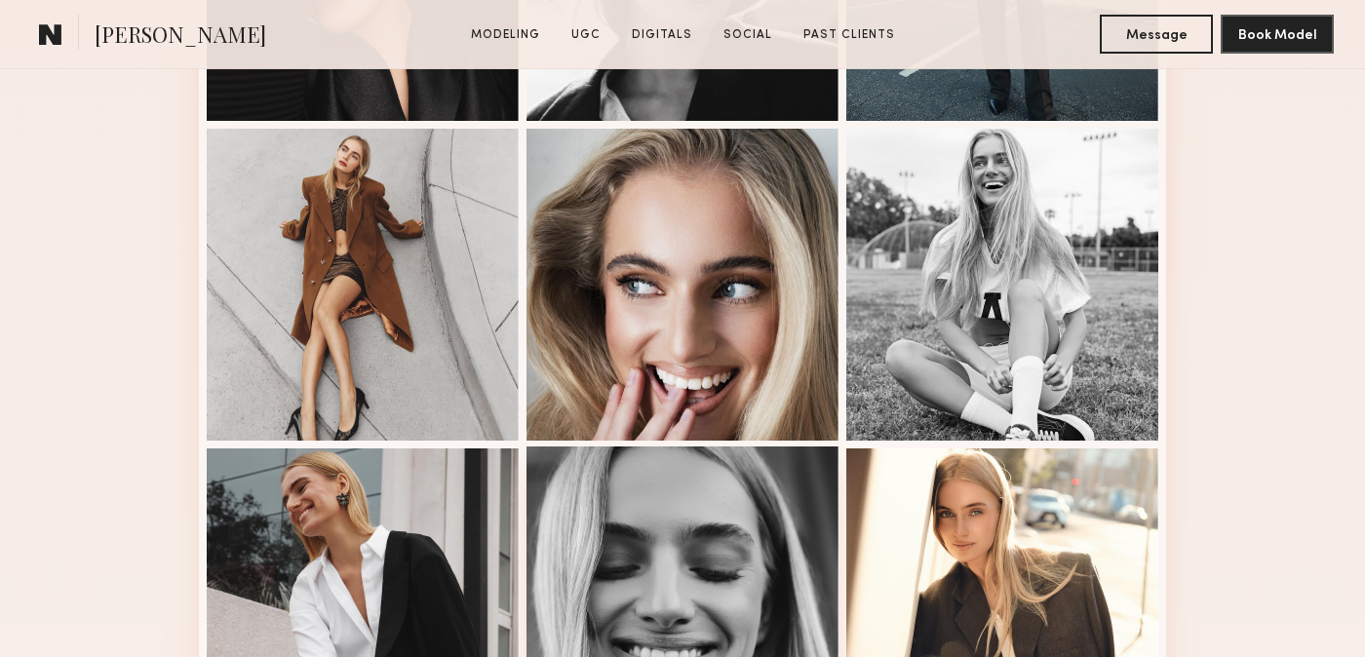
scroll to position [1102, 0]
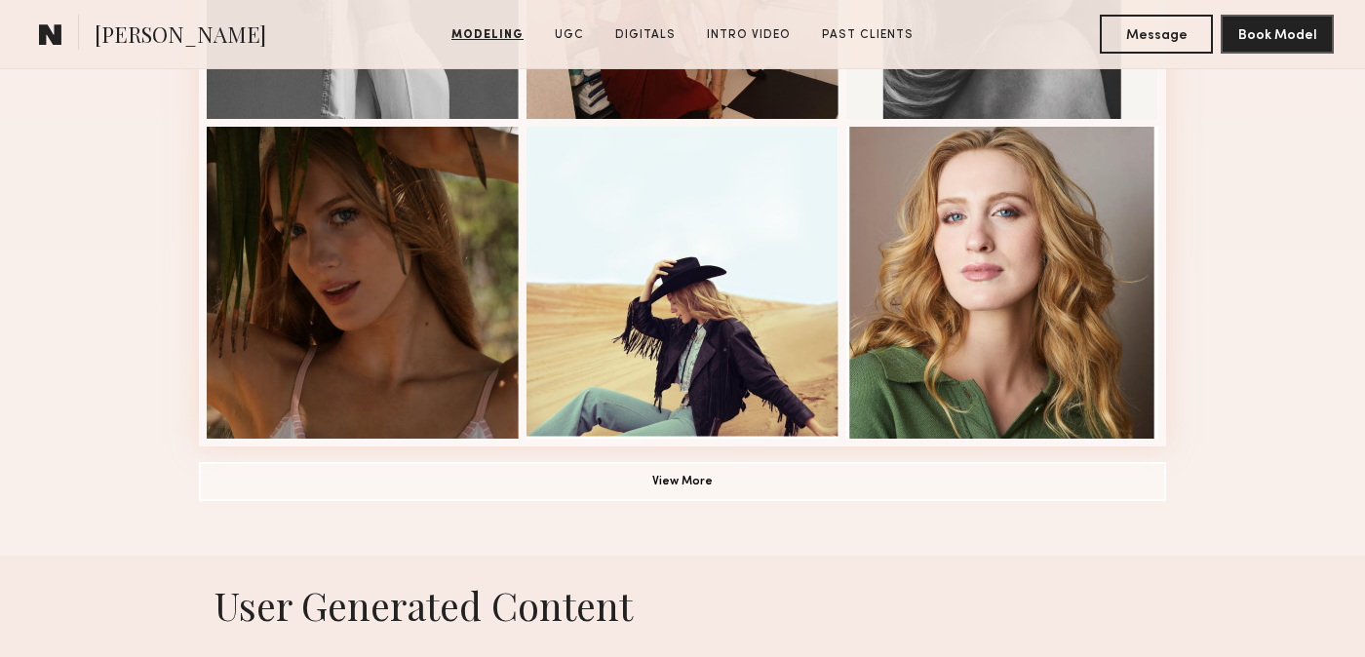
scroll to position [1376, 0]
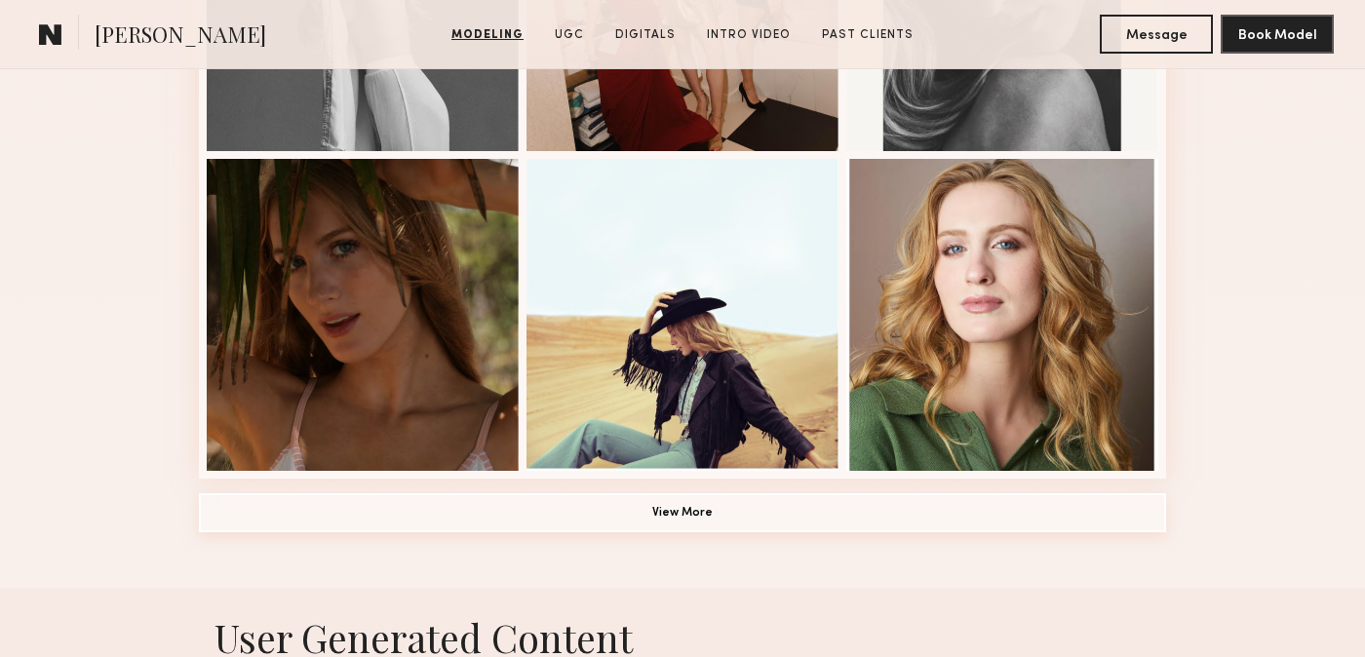
click at [581, 515] on button "View More" at bounding box center [682, 512] width 967 height 39
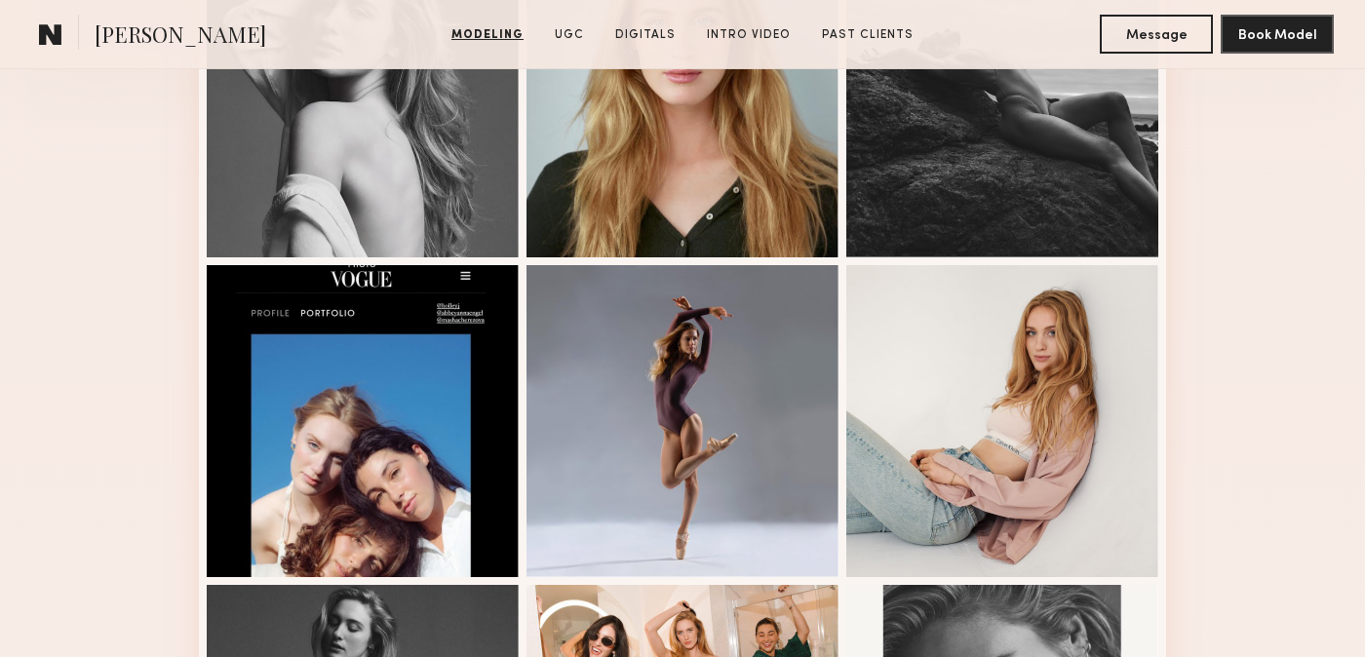
scroll to position [616, 0]
